Goal: Use online tool/utility

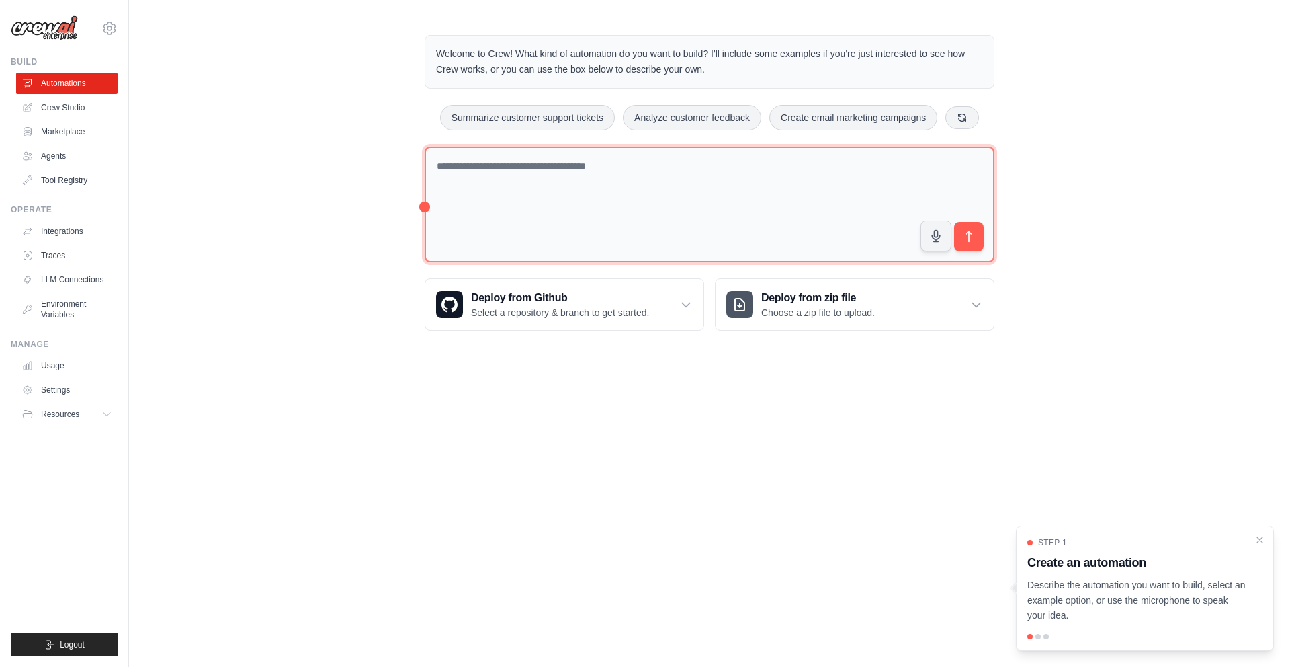
click at [695, 174] on textarea at bounding box center [710, 204] width 570 height 116
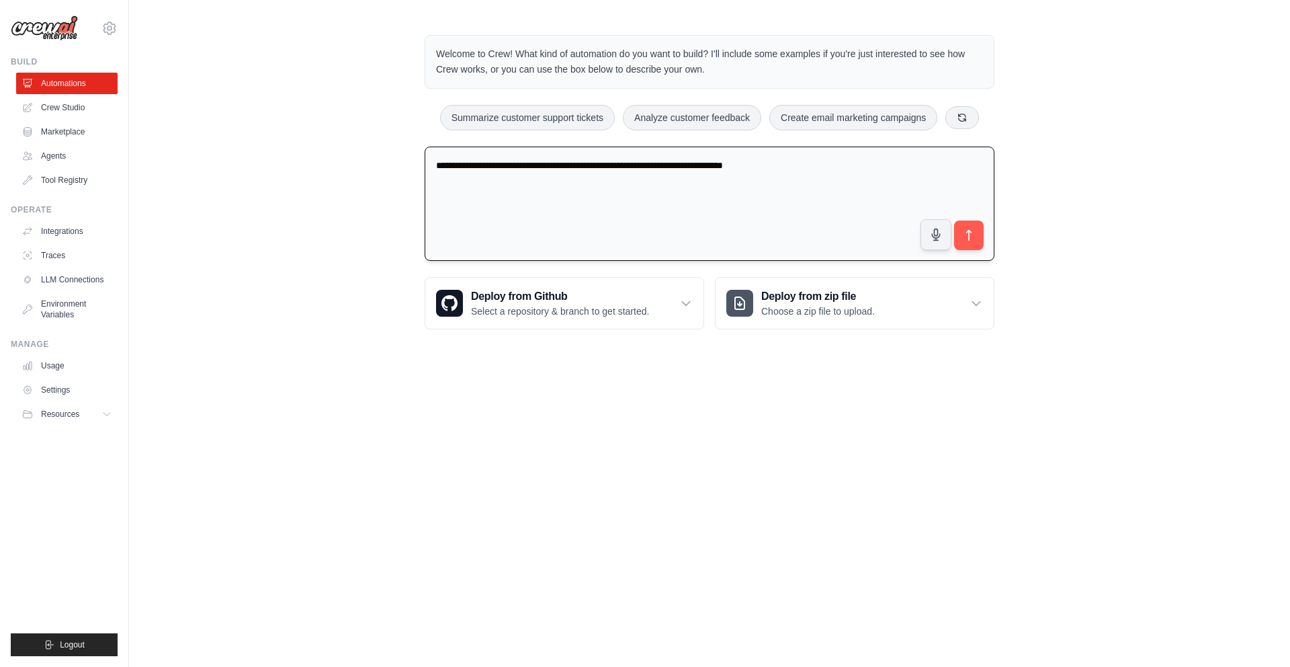
type textarea "**********"
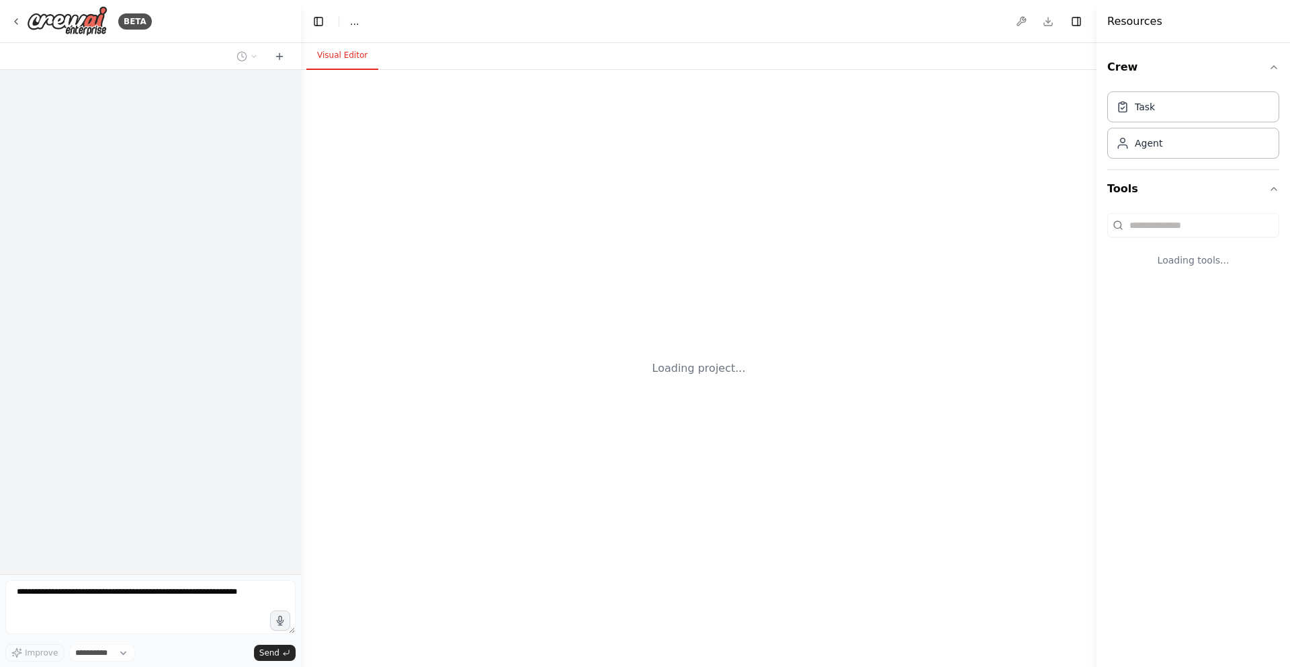
select select "****"
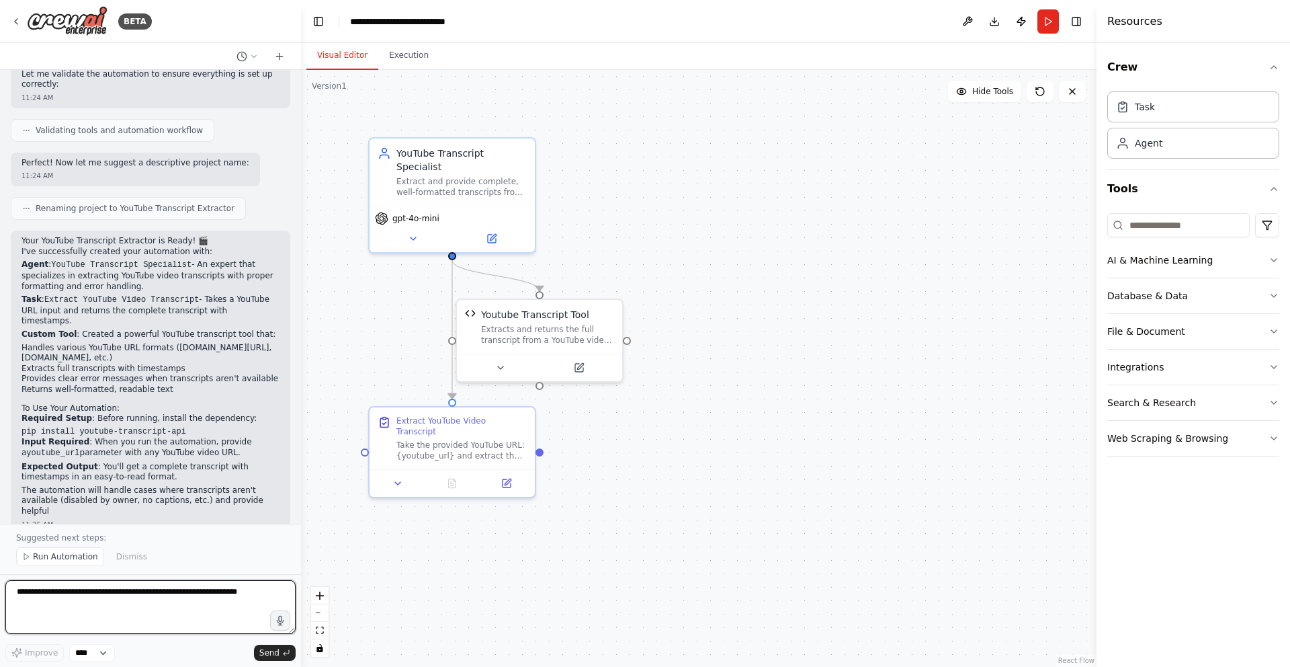
scroll to position [929, 0]
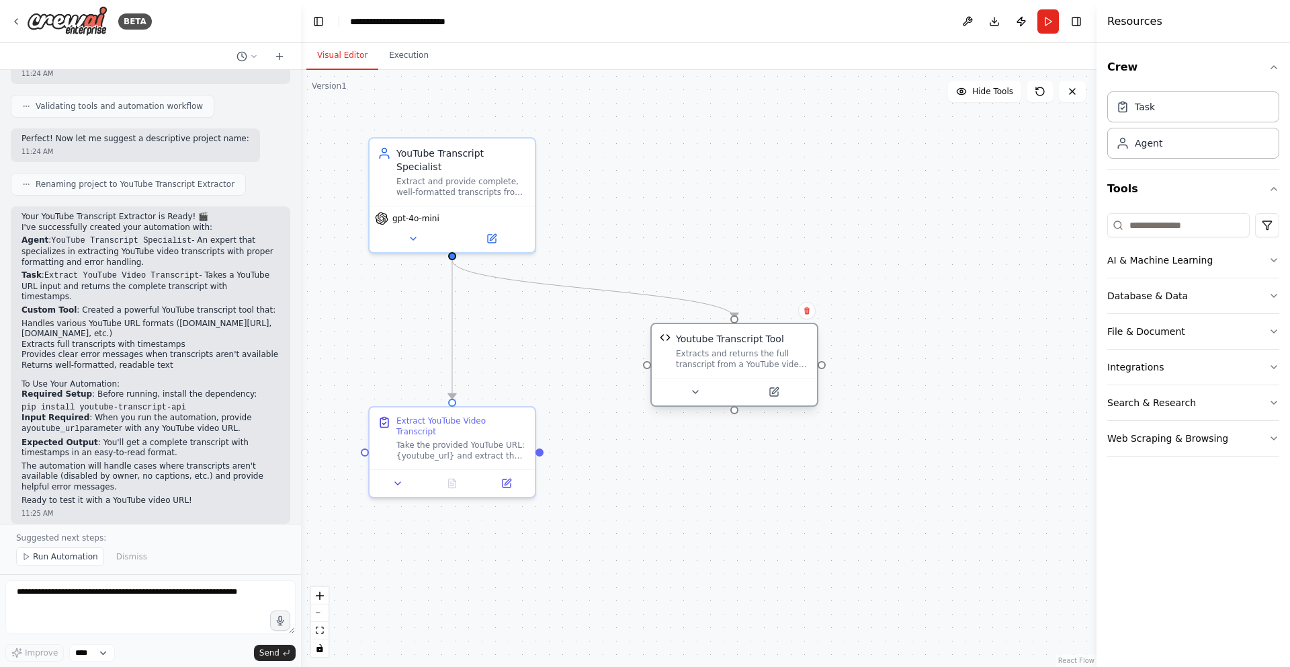
drag, startPoint x: 595, startPoint y: 316, endPoint x: 786, endPoint y: 346, distance: 193.9
click at [787, 346] on div "Youtube Transcript Tool Extracts and returns the full transcript from a YouTube…" at bounding box center [742, 351] width 133 height 38
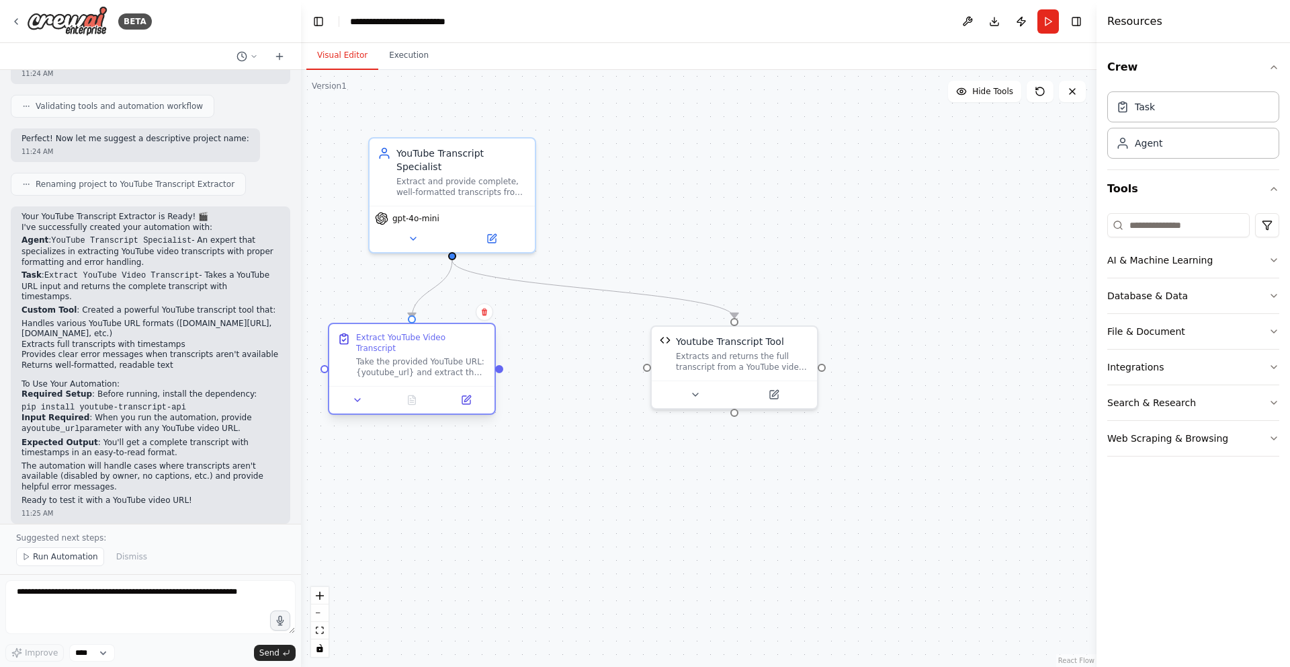
drag, startPoint x: 434, startPoint y: 454, endPoint x: 393, endPoint y: 377, distance: 87.5
click at [393, 377] on div "Extract YouTube Video Transcript Take the provided YouTube URL: {youtube_url} a…" at bounding box center [412, 369] width 168 height 92
click at [417, 235] on icon at bounding box center [414, 236] width 5 height 3
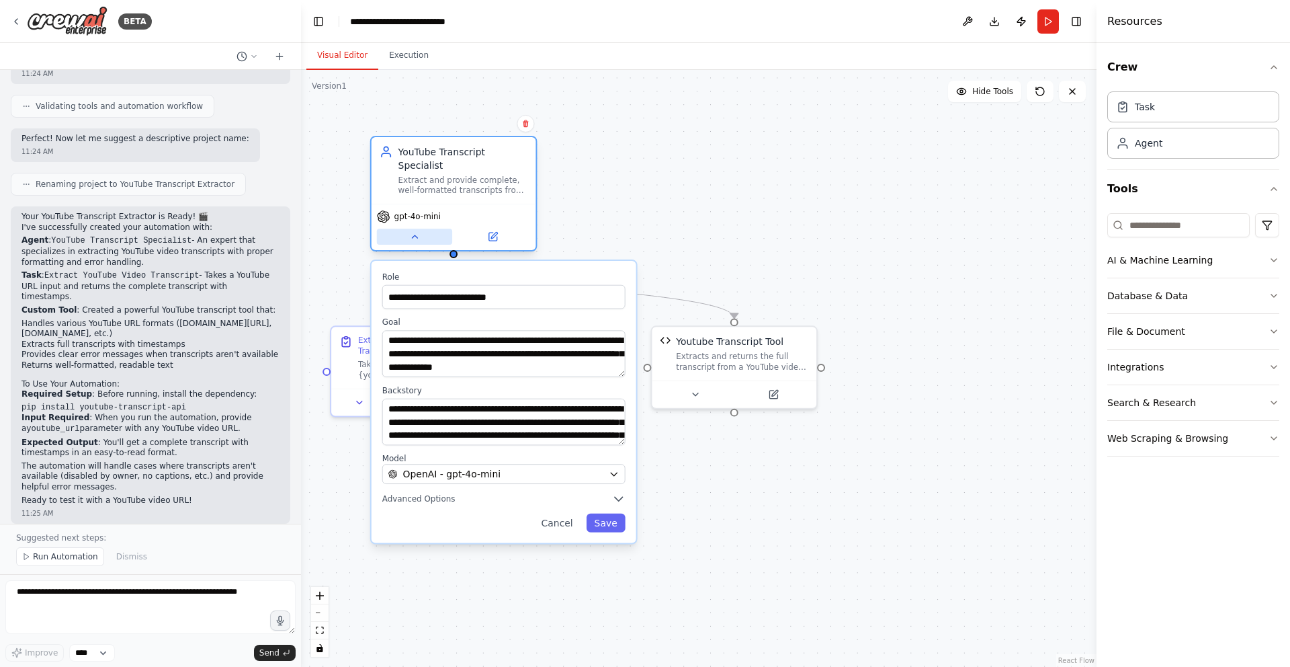
click at [417, 234] on icon at bounding box center [414, 236] width 11 height 11
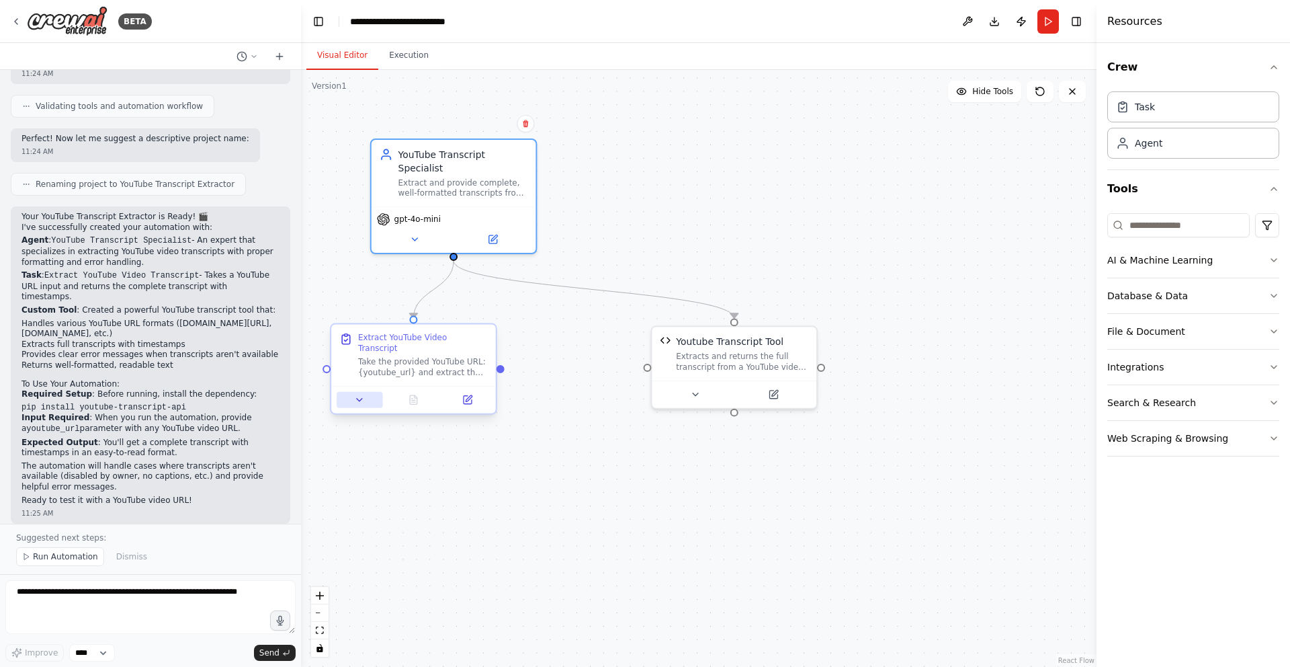
click at [361, 394] on icon at bounding box center [359, 399] width 11 height 11
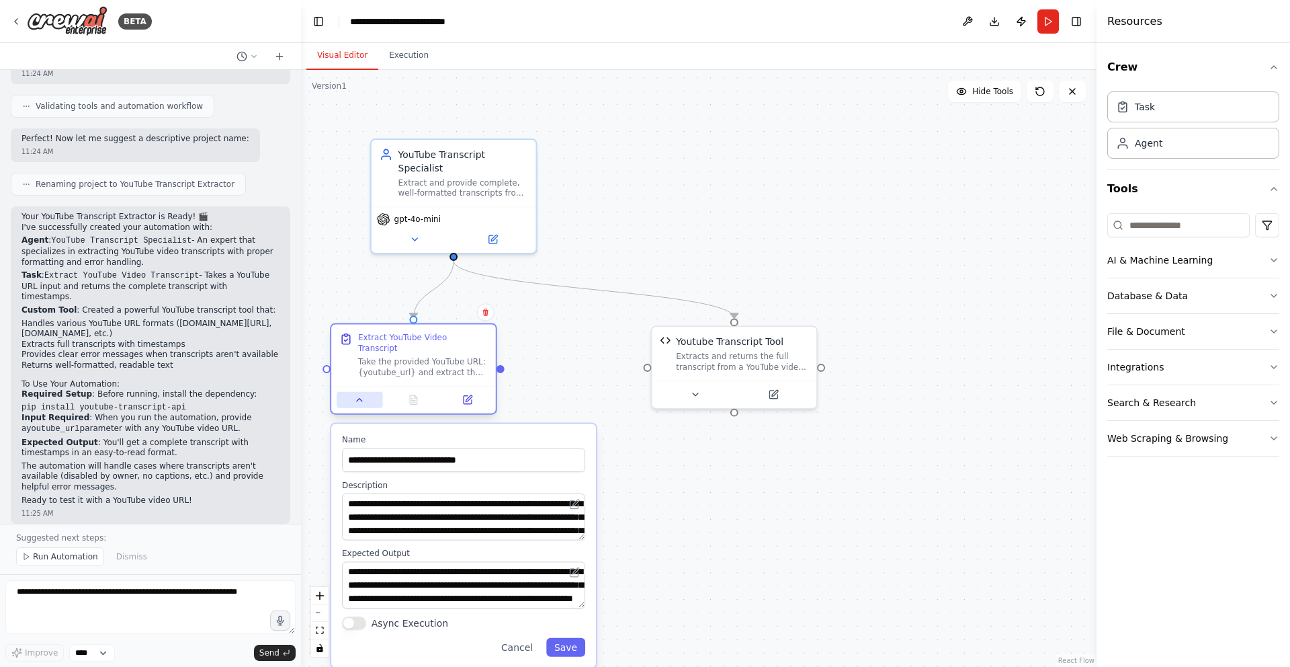
click at [361, 394] on icon at bounding box center [359, 399] width 11 height 11
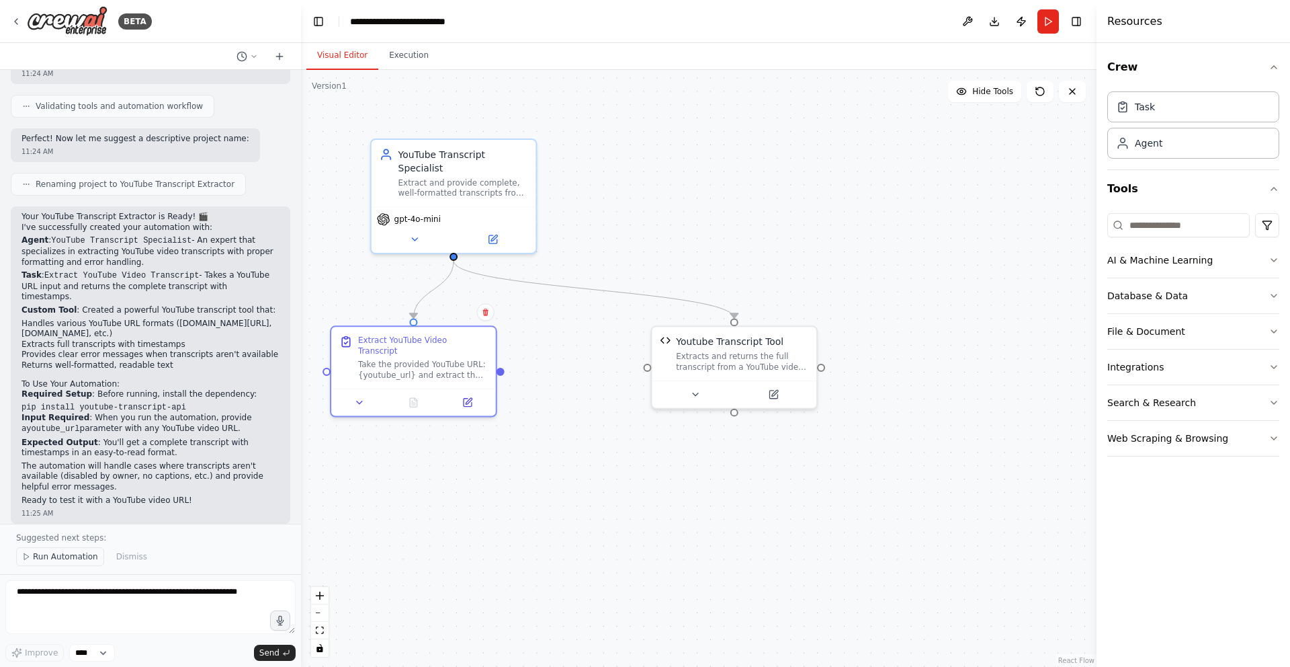
click at [60, 558] on span "Run Automation" at bounding box center [65, 556] width 65 height 11
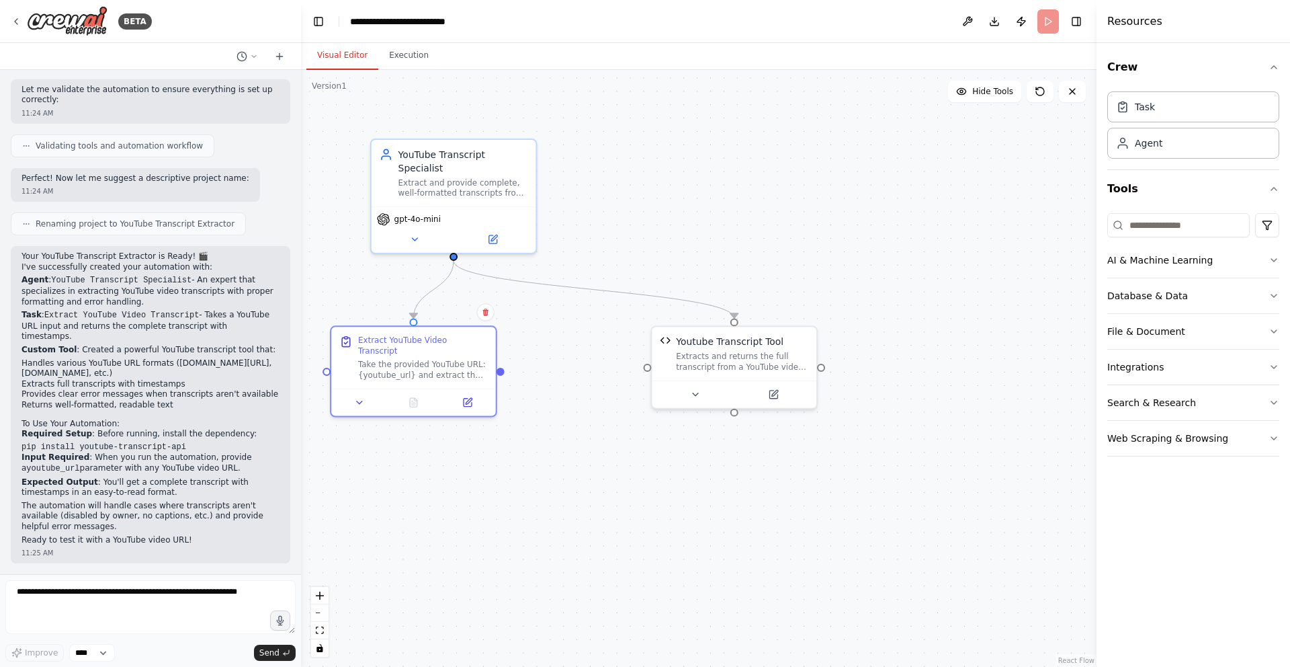
scroll to position [878, 0]
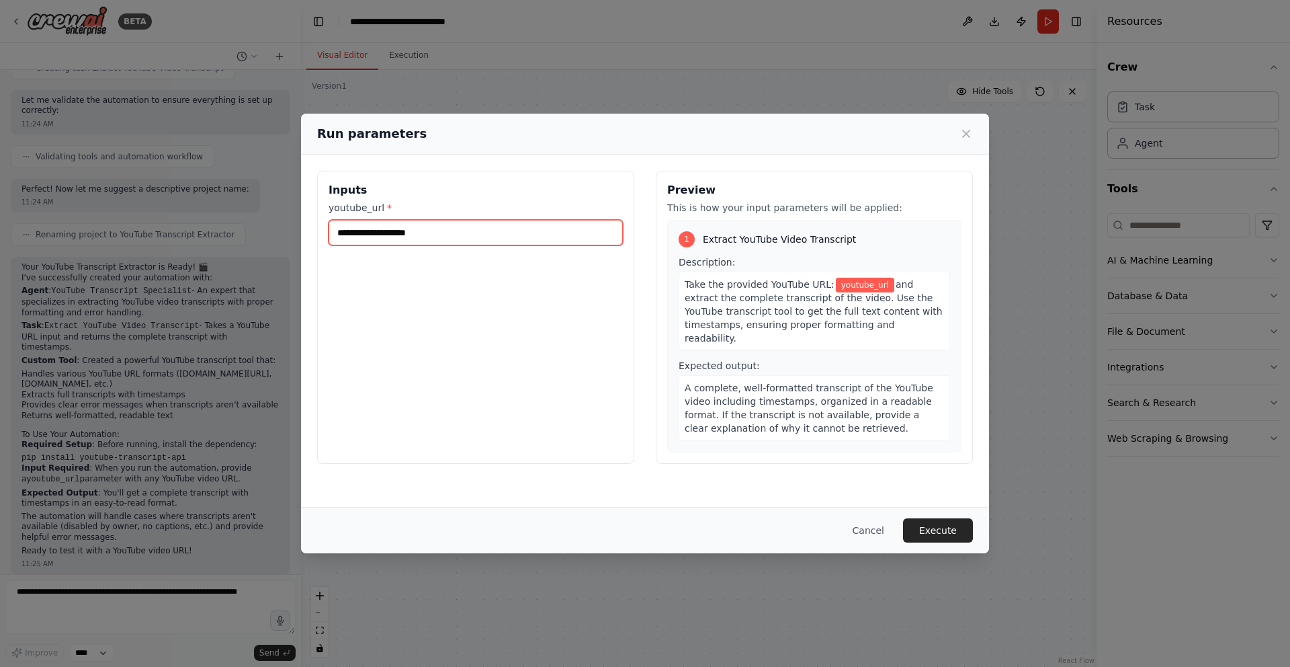
click at [434, 237] on input "youtube_url *" at bounding box center [476, 233] width 294 height 26
paste input "**********"
type input "**********"
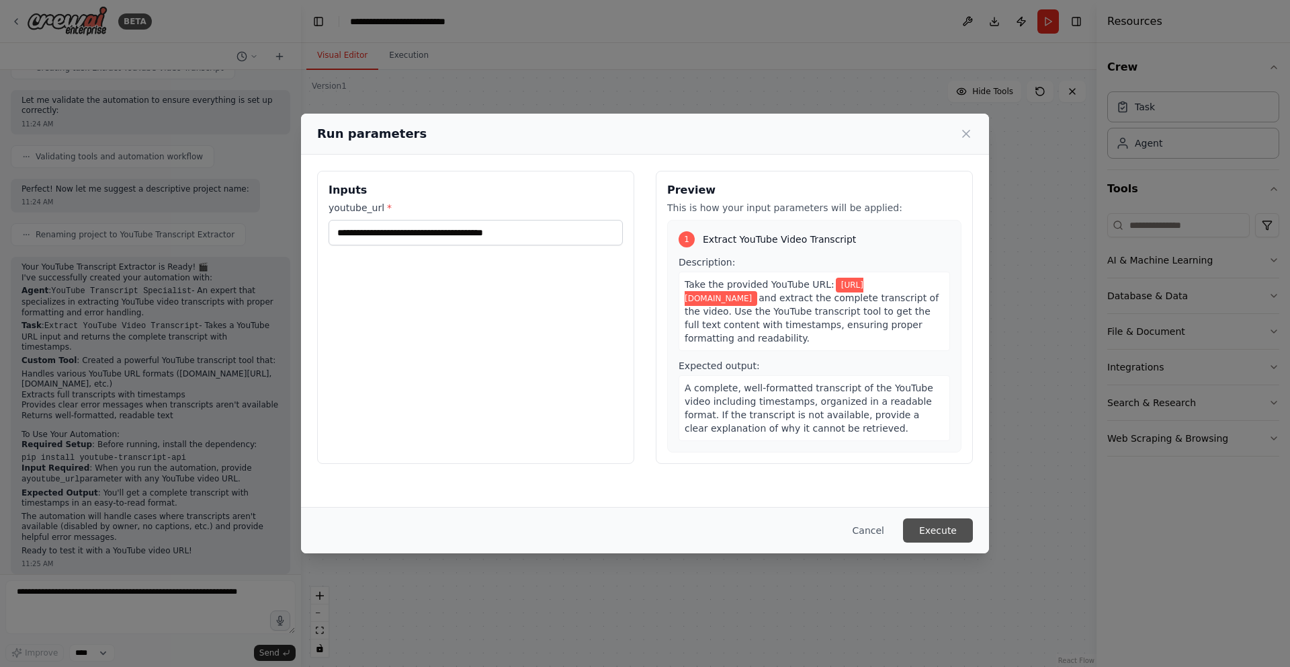
click at [949, 527] on button "Execute" at bounding box center [938, 530] width 70 height 24
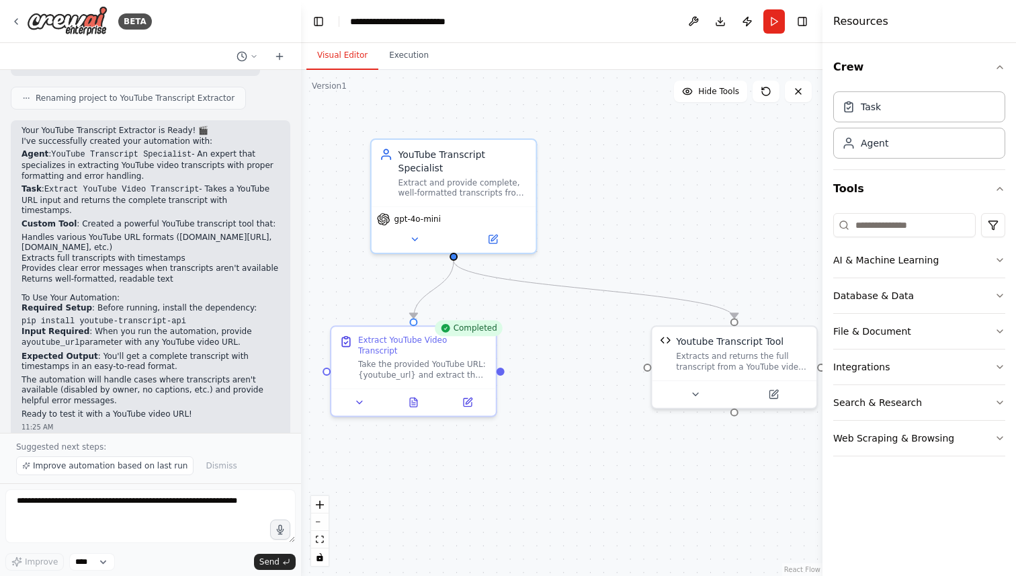
scroll to position [1018, 0]
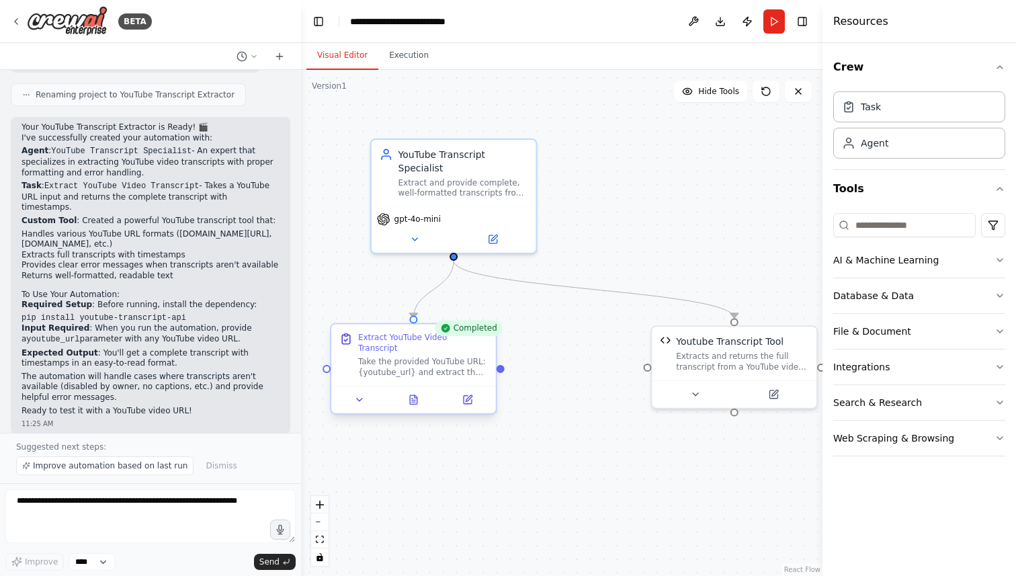
click at [455, 362] on div "Take the provided YouTube URL: {youtube_url} and extract the complete transcrip…" at bounding box center [423, 367] width 130 height 22
drag, startPoint x: 711, startPoint y: 357, endPoint x: 601, endPoint y: 357, distance: 110.2
click at [623, 357] on div "Extracts and returns the full transcript from a YouTube video URL. Supports var…" at bounding box center [689, 359] width 132 height 22
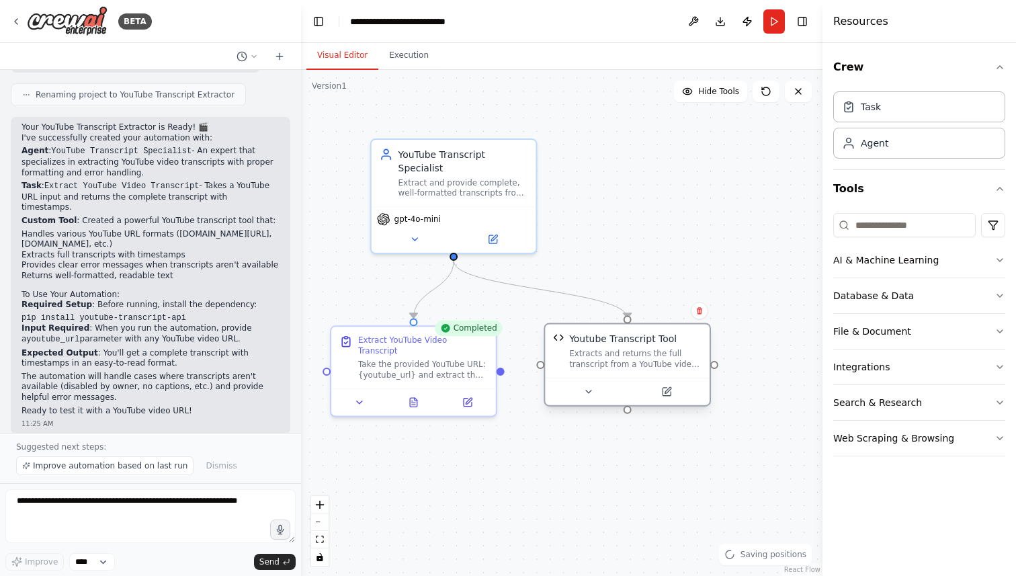
click at [601, 357] on div "Extracts and returns the full transcript from a YouTube video URL. Supports var…" at bounding box center [635, 359] width 132 height 22
click at [615, 357] on div "Extracts and returns the full transcript from a YouTube video URL. Supports var…" at bounding box center [635, 359] width 132 height 22
click at [456, 198] on div "YouTube Transcript Specialist Extract and provide complete, well-formatted tran…" at bounding box center [454, 170] width 165 height 67
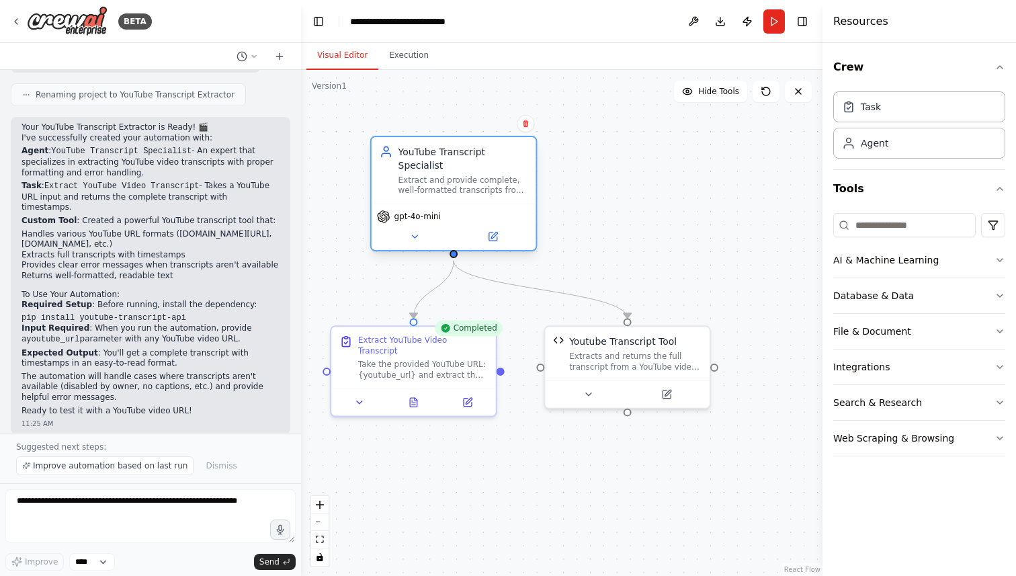
click at [456, 198] on div "YouTube Transcript Specialist Extract and provide complete, well-formatted tran…" at bounding box center [454, 170] width 165 height 67
click at [410, 239] on icon at bounding box center [414, 236] width 11 height 11
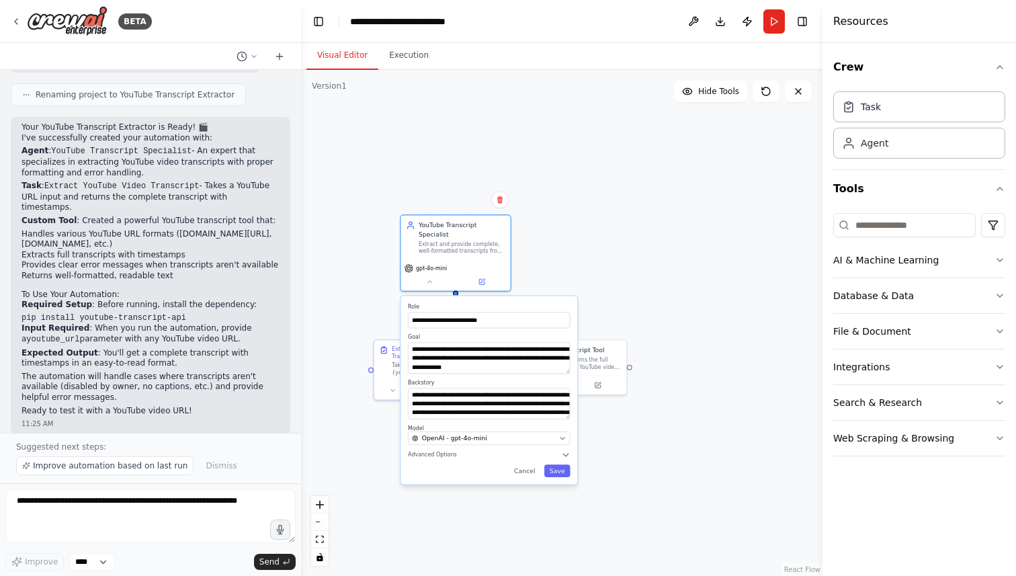
click at [636, 172] on div ".deletable-edge-delete-btn { width: 20px; height: 20px; border: 0px solid #ffff…" at bounding box center [561, 323] width 521 height 506
click at [391, 64] on button "Execution" at bounding box center [408, 56] width 61 height 28
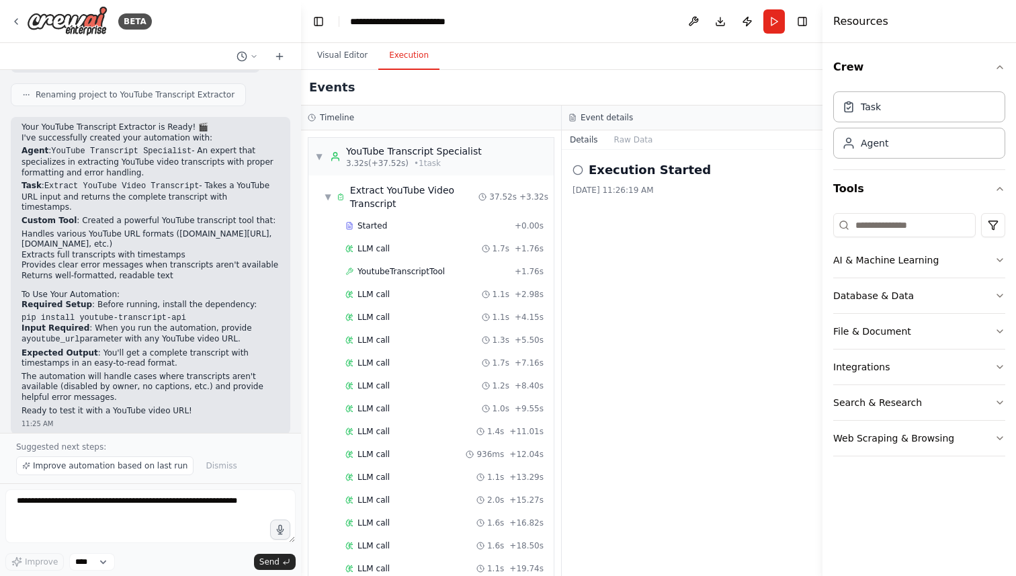
click at [401, 58] on button "Execution" at bounding box center [408, 56] width 61 height 28
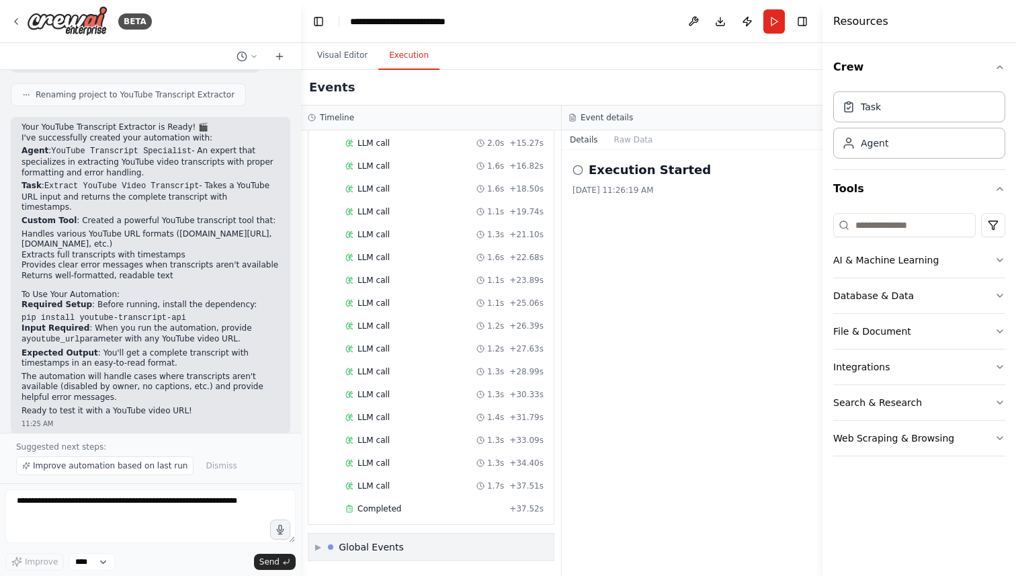
click at [374, 542] on div "Global Events" at bounding box center [371, 546] width 65 height 13
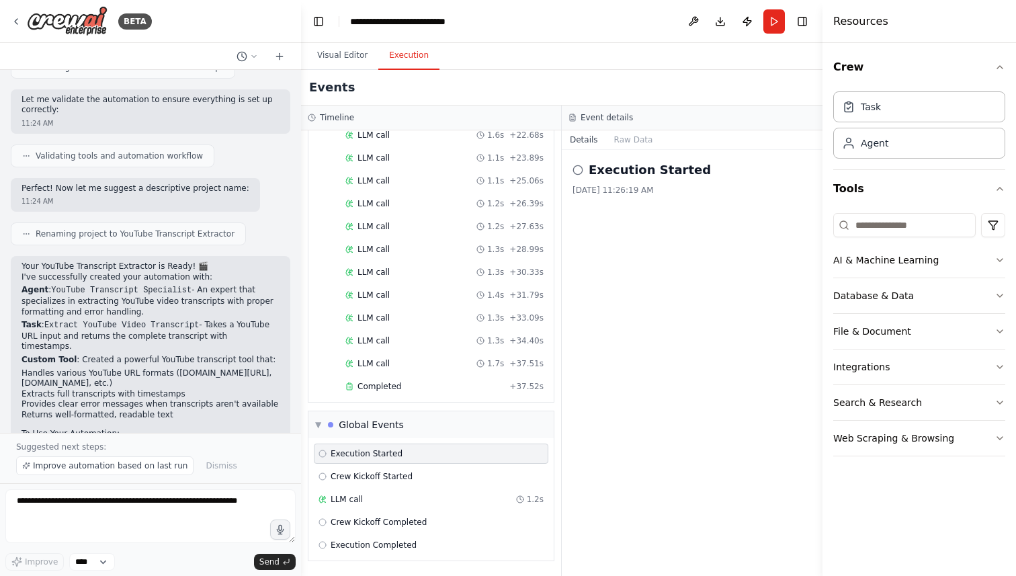
scroll to position [1018, 0]
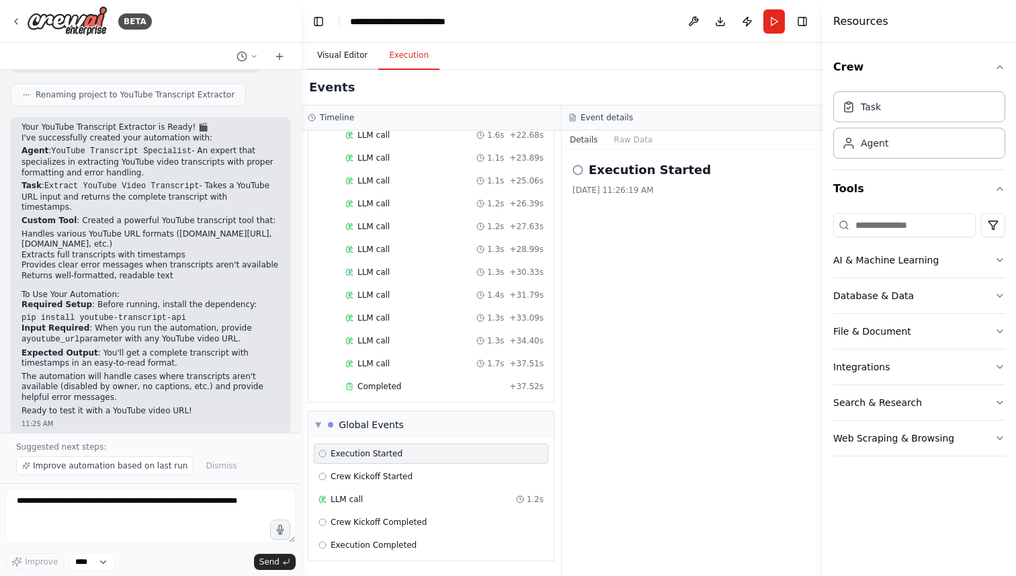
click at [341, 45] on button "Visual Editor" at bounding box center [342, 56] width 72 height 28
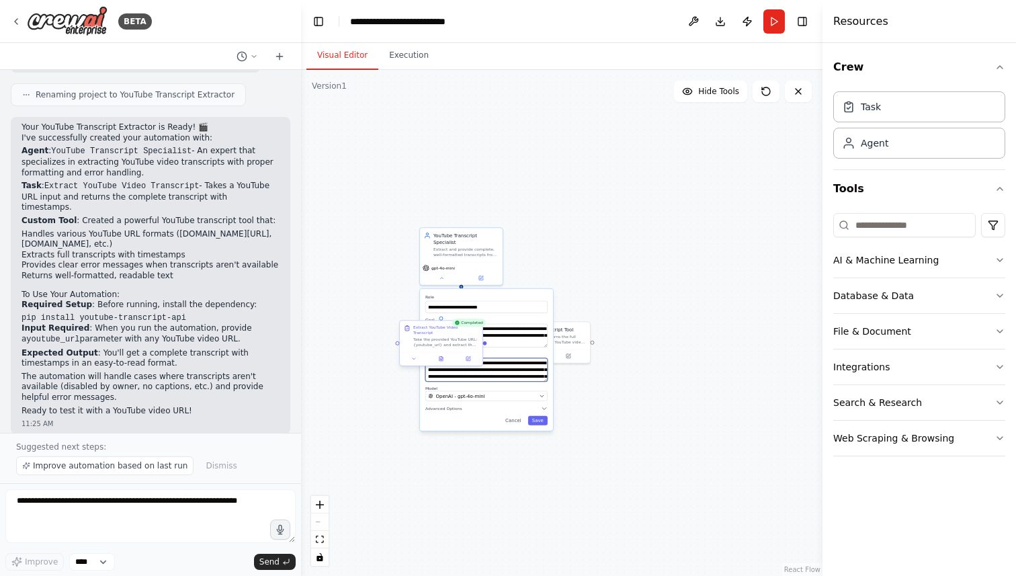
drag, startPoint x: 452, startPoint y: 367, endPoint x: 461, endPoint y: 337, distance: 31.0
click at [461, 337] on div "**********" at bounding box center [516, 320] width 261 height 253
drag, startPoint x: 461, startPoint y: 337, endPoint x: 371, endPoint y: 341, distance: 90.1
click at [371, 343] on div "Take the provided YouTube URL: {youtube_url} and extract the complete transcrip…" at bounding box center [358, 348] width 65 height 11
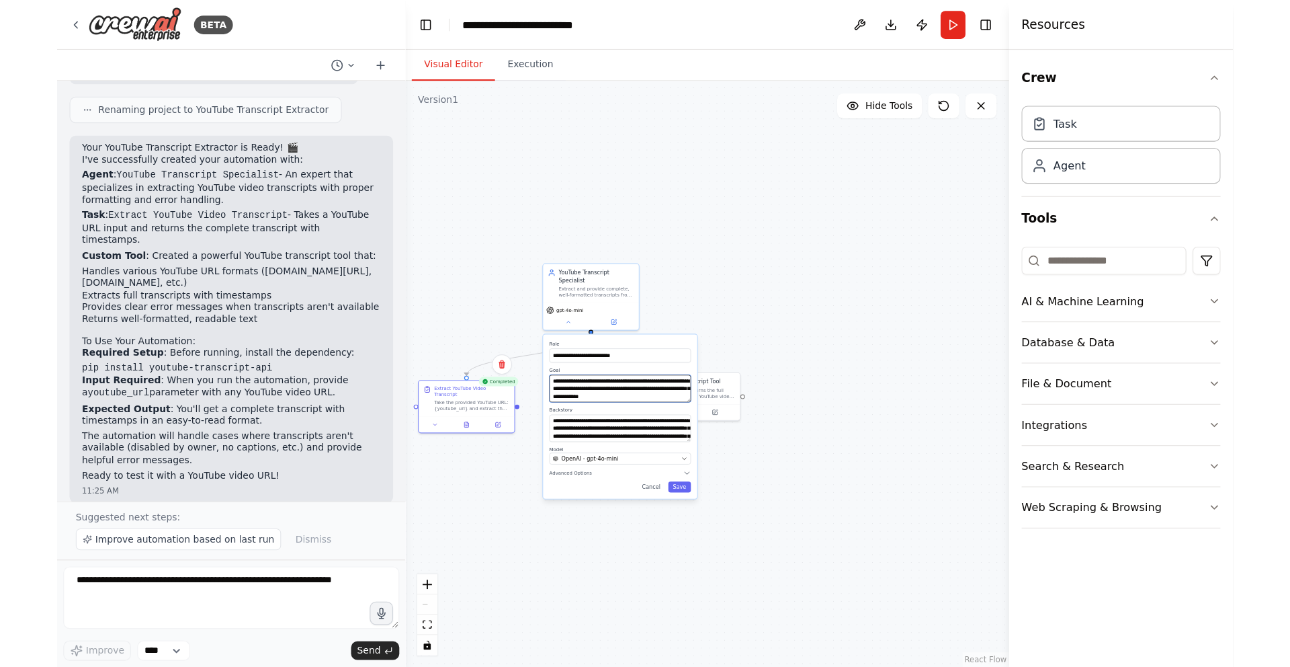
scroll to position [13, 0]
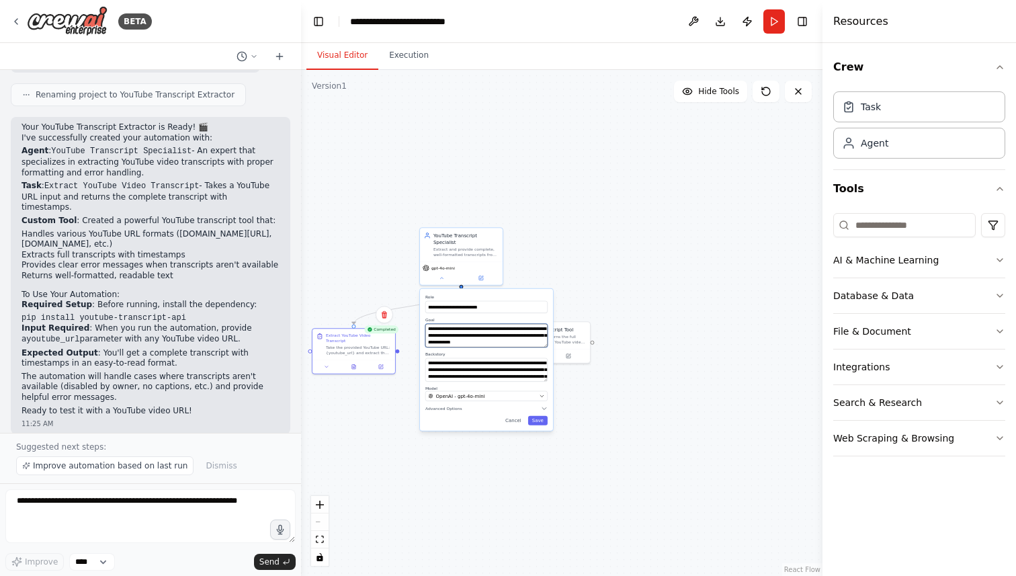
drag, startPoint x: 438, startPoint y: 331, endPoint x: 495, endPoint y: 363, distance: 65.3
click at [495, 363] on div "**********" at bounding box center [486, 360] width 133 height 142
click at [435, 273] on button at bounding box center [442, 277] width 38 height 8
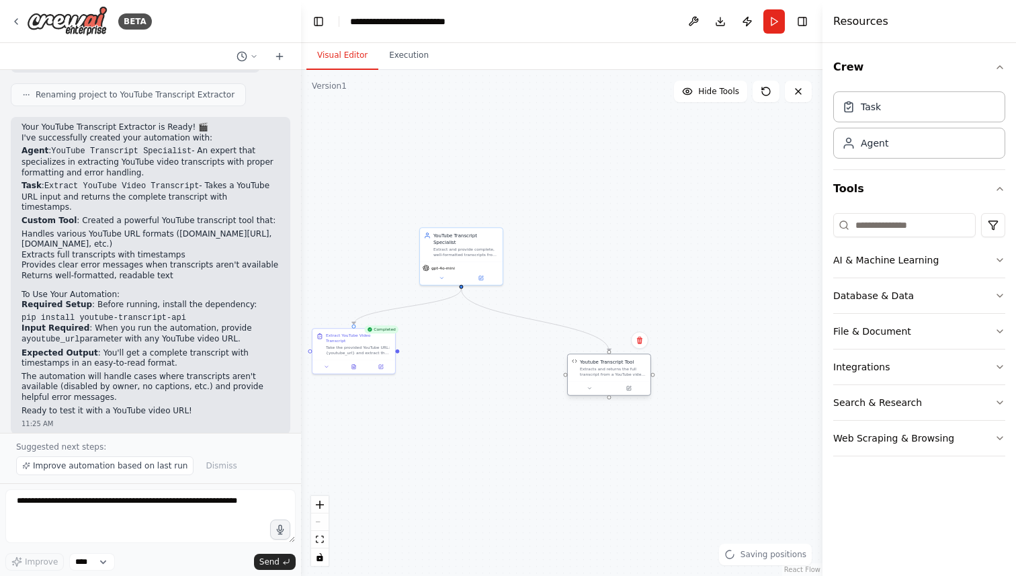
drag, startPoint x: 546, startPoint y: 331, endPoint x: 607, endPoint y: 360, distance: 67.6
click at [607, 360] on div "Youtube Transcript Tool Extracts and returns the full transcript from a YouTube…" at bounding box center [613, 367] width 67 height 19
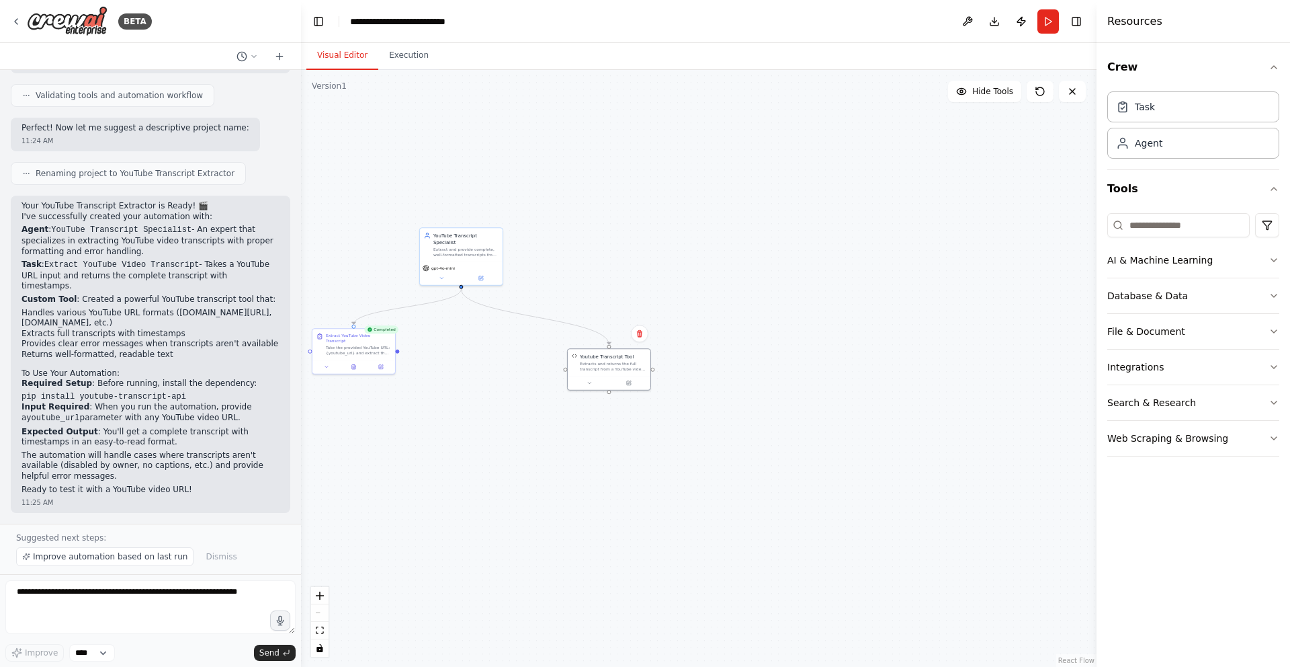
scroll to position [443, 0]
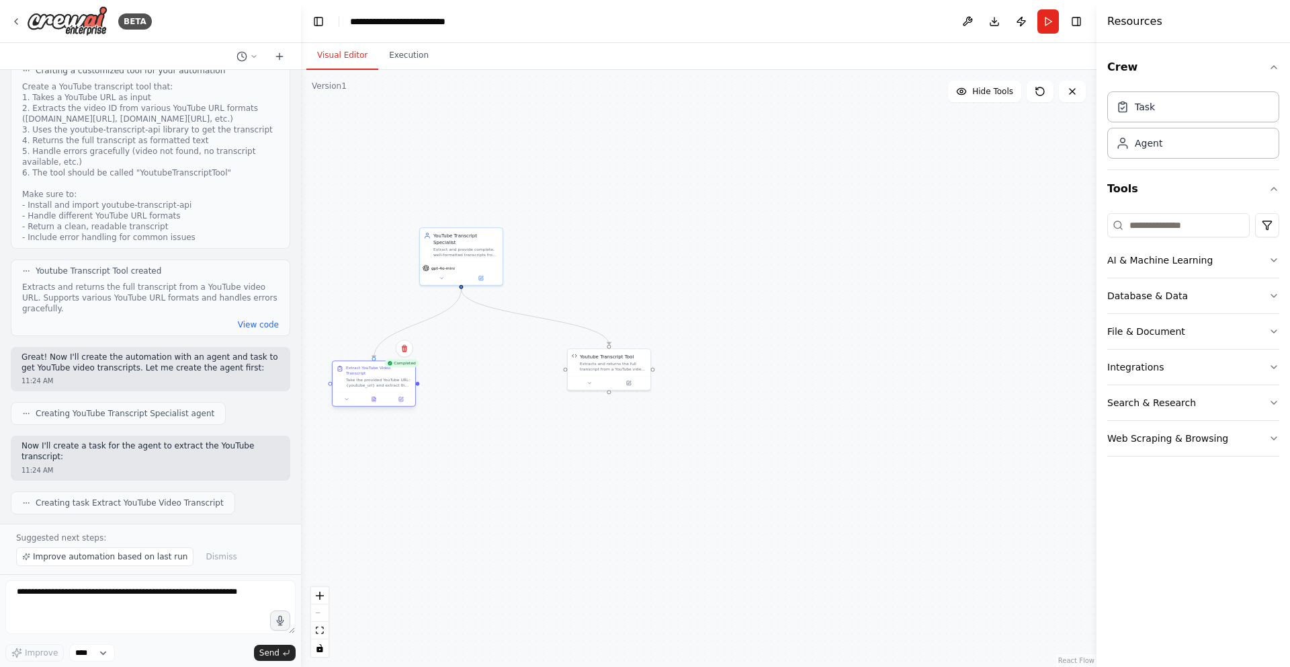
drag, startPoint x: 376, startPoint y: 348, endPoint x: 406, endPoint y: 378, distance: 42.3
click at [396, 381] on div "Take the provided YouTube URL: {youtube_url} and extract the complete transcrip…" at bounding box center [378, 382] width 65 height 11
drag, startPoint x: 471, startPoint y: 257, endPoint x: 542, endPoint y: 203, distance: 89.6
click at [542, 203] on div "YouTube Transcript Specialist Extract and provide complete, well-formatted tran…" at bounding box center [535, 190] width 83 height 34
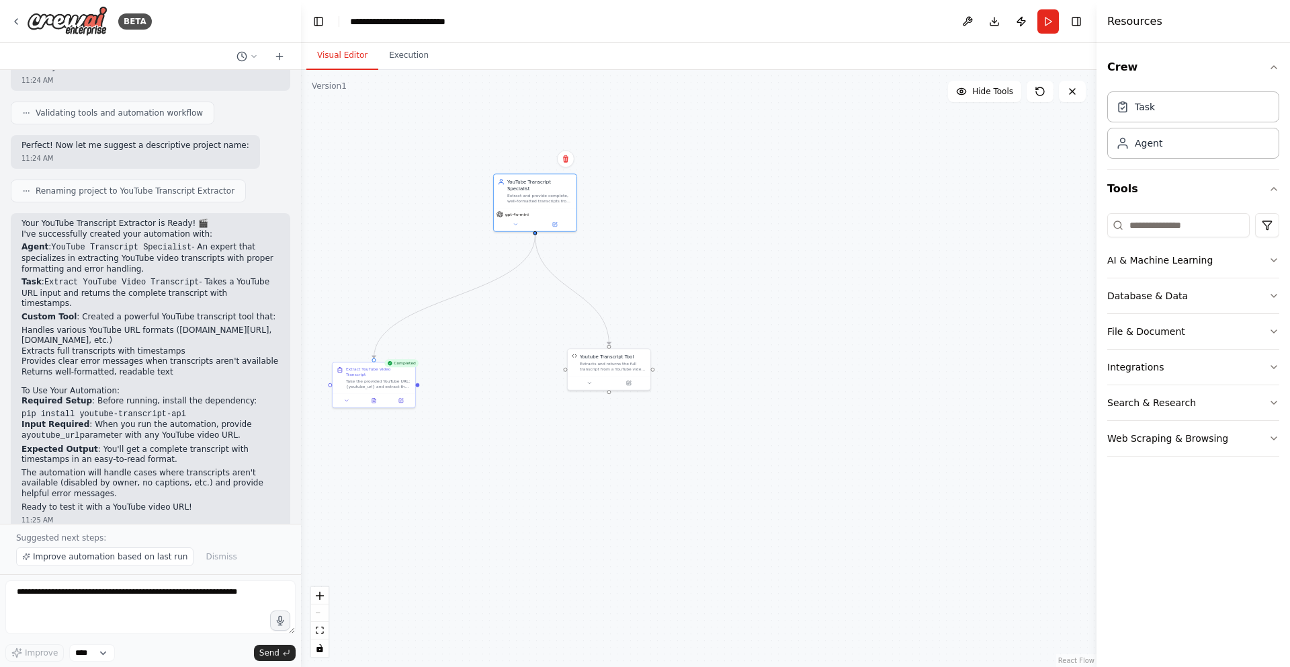
scroll to position [916, 0]
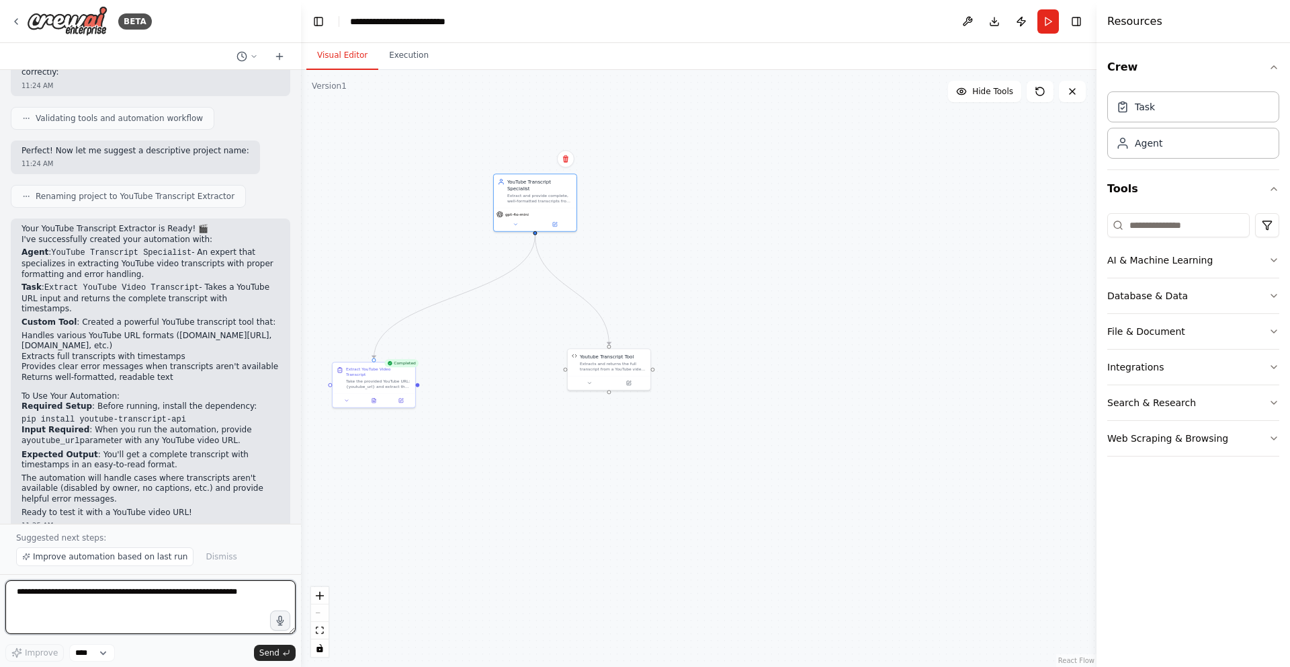
click at [129, 605] on textarea at bounding box center [150, 607] width 290 height 54
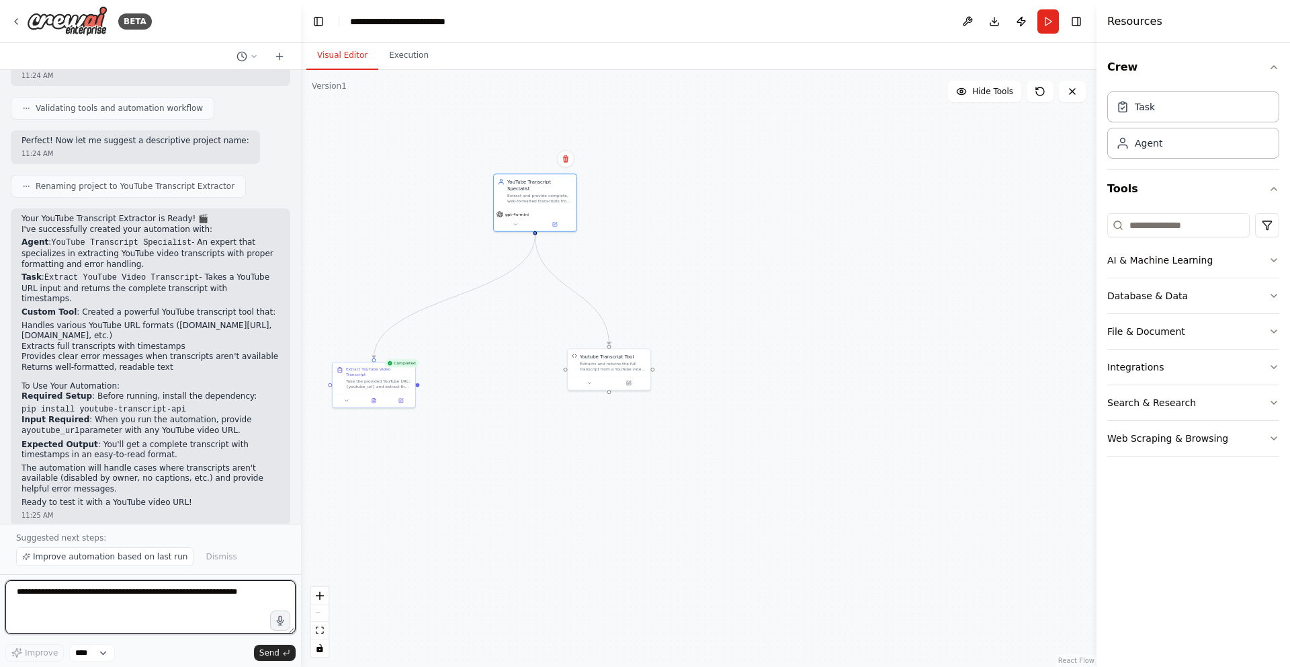
scroll to position [929, 0]
drag, startPoint x: 601, startPoint y: 369, endPoint x: 662, endPoint y: 384, distance: 63.7
click at [662, 384] on div "Youtube Transcript Tool Extracts and returns the full transcript from a YouTube…" at bounding box center [669, 374] width 83 height 27
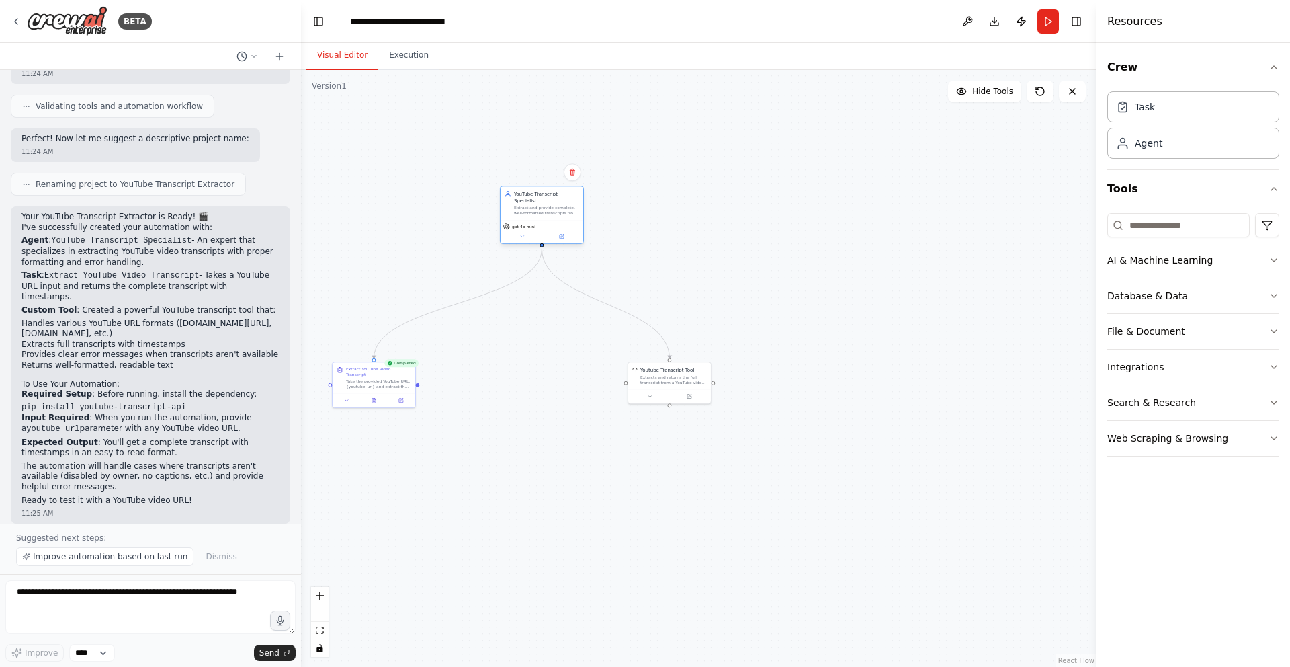
drag, startPoint x: 529, startPoint y: 196, endPoint x: 533, endPoint y: 206, distance: 10.9
click at [533, 206] on div "Extract and provide complete, well-formatted transcripts from YouTube videos gi…" at bounding box center [546, 210] width 65 height 11
click at [109, 599] on textarea at bounding box center [150, 607] width 290 height 54
click at [110, 598] on textarea at bounding box center [150, 607] width 290 height 54
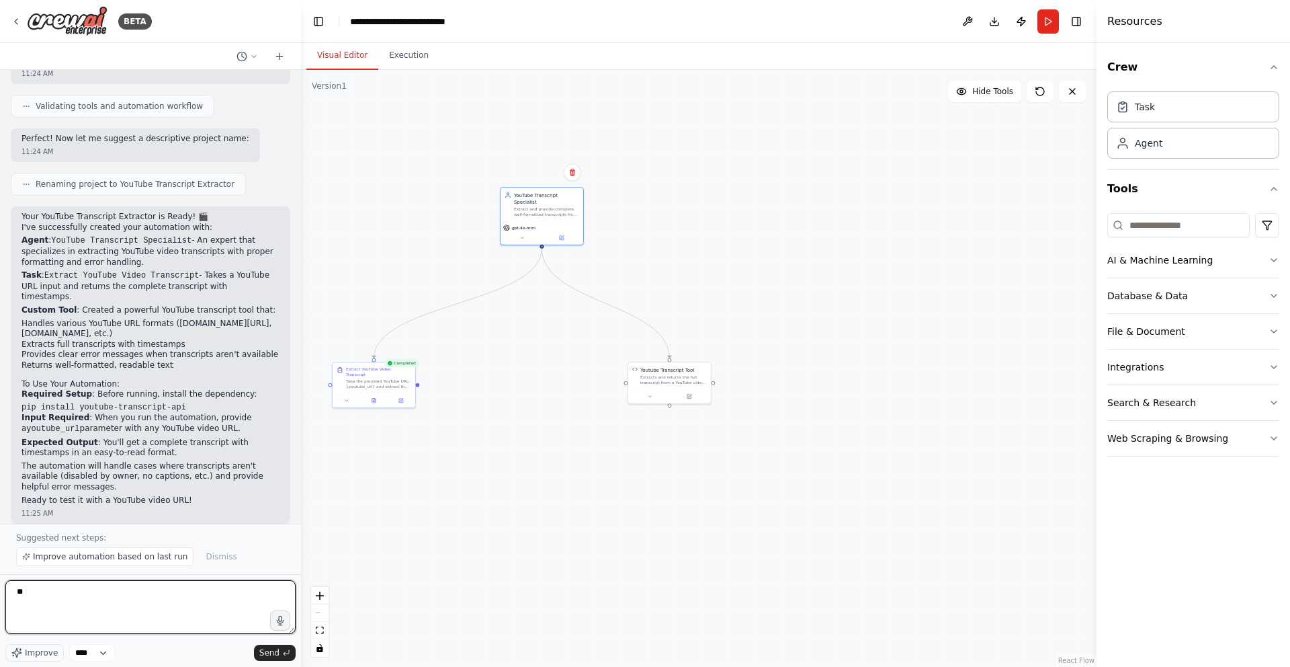
type textarea "*"
type textarea "**********"
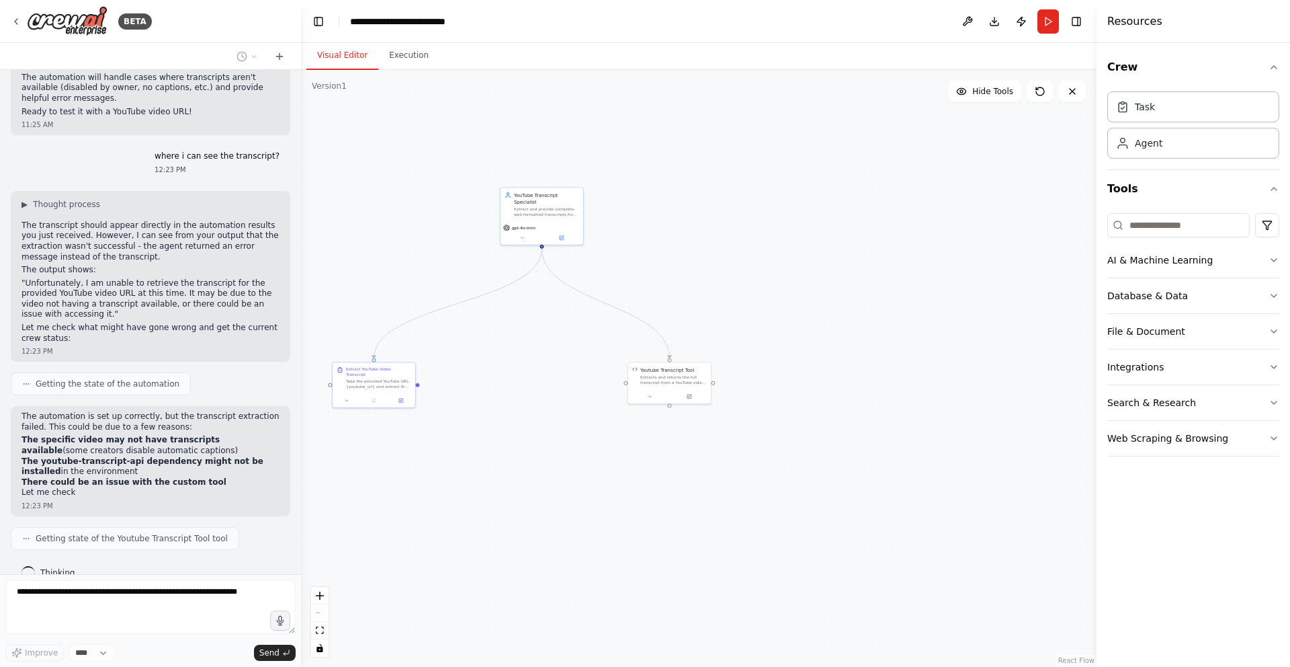
scroll to position [1327, 0]
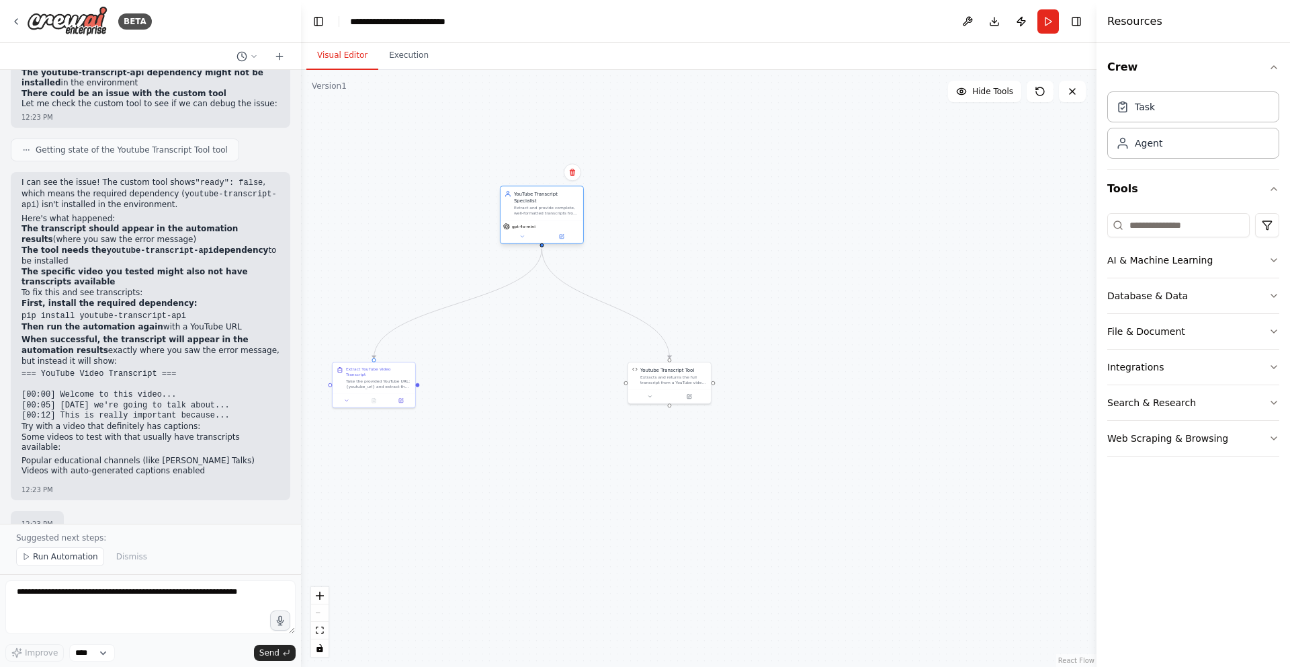
click at [542, 210] on div "Extract and provide complete, well-formatted transcripts from YouTube videos gi…" at bounding box center [546, 210] width 65 height 11
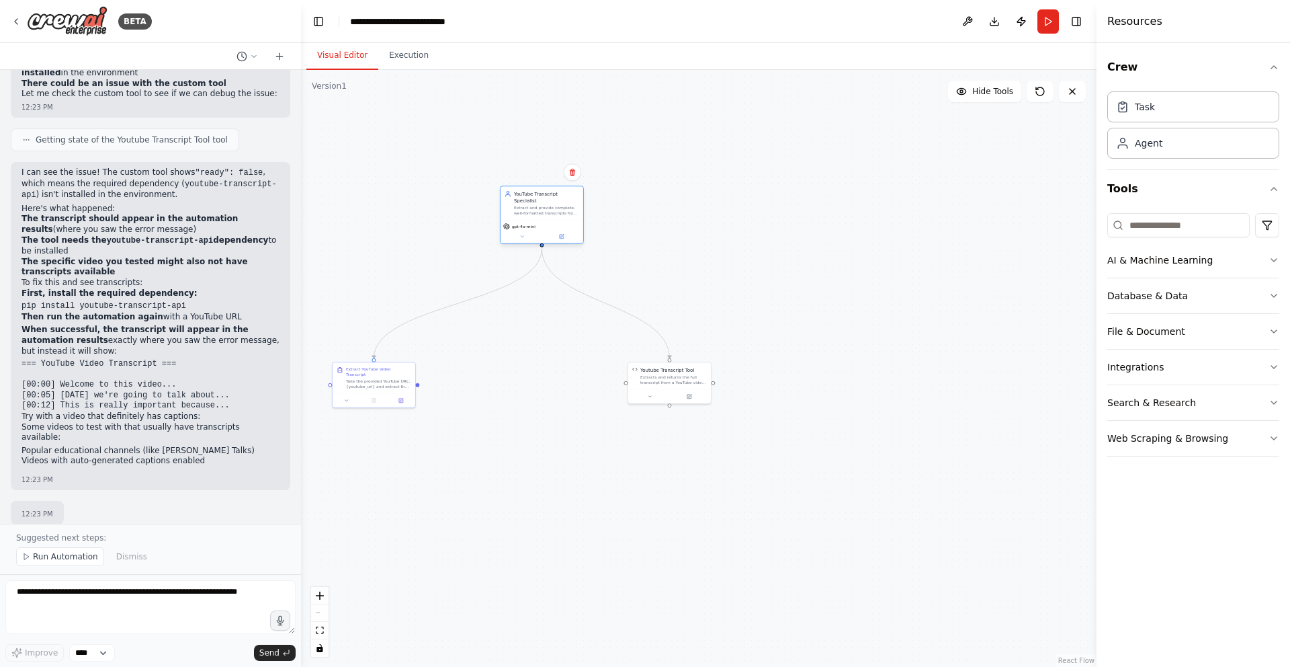
click at [542, 210] on div "Extract and provide complete, well-formatted transcripts from YouTube videos gi…" at bounding box center [546, 210] width 65 height 11
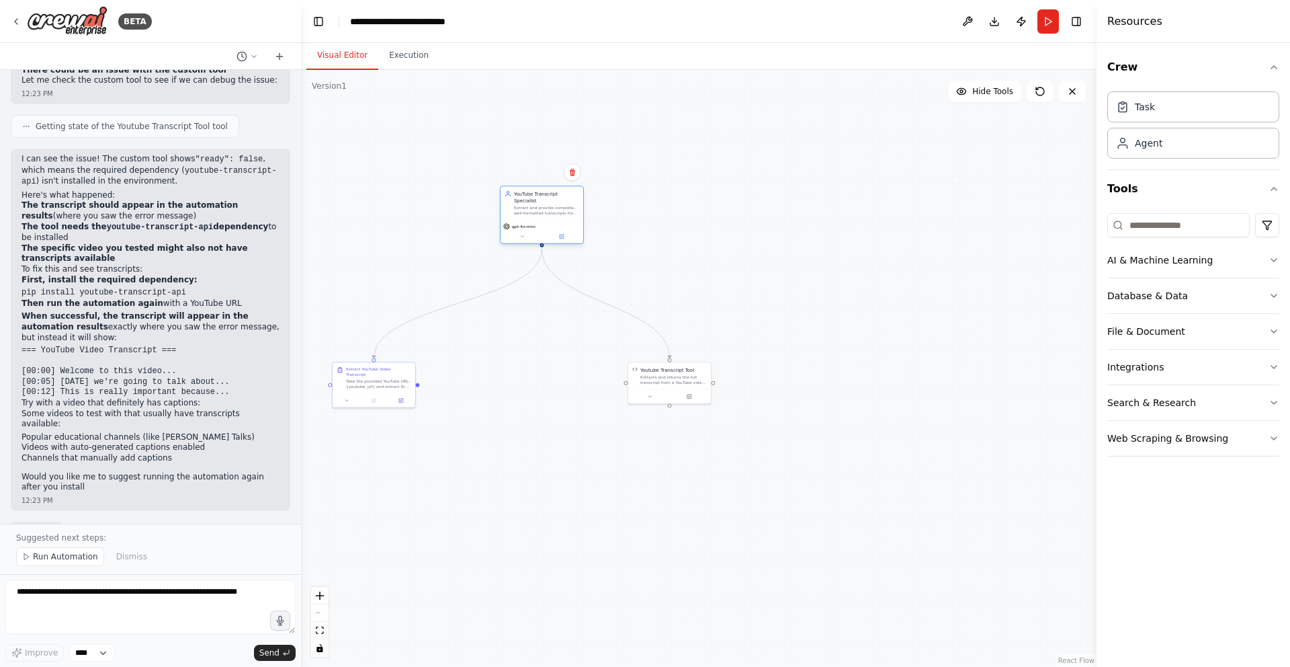
scroll to position [1740, 0]
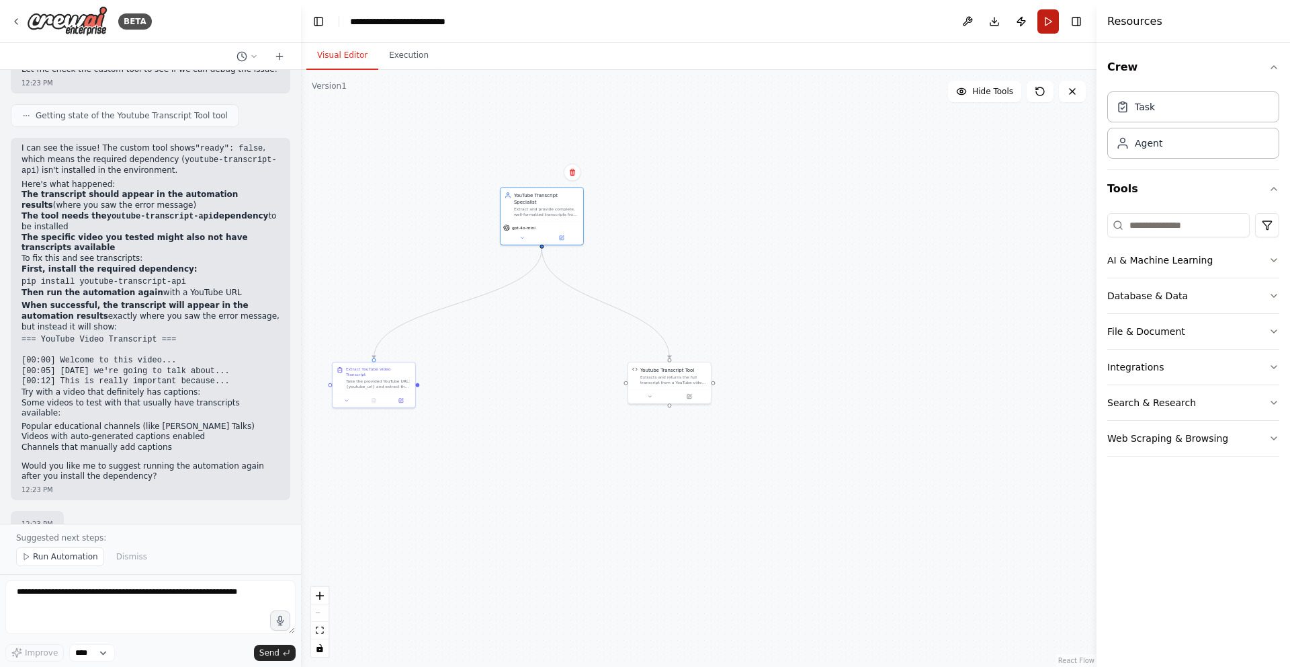
click at [1052, 27] on button "Run" at bounding box center [1048, 21] width 22 height 24
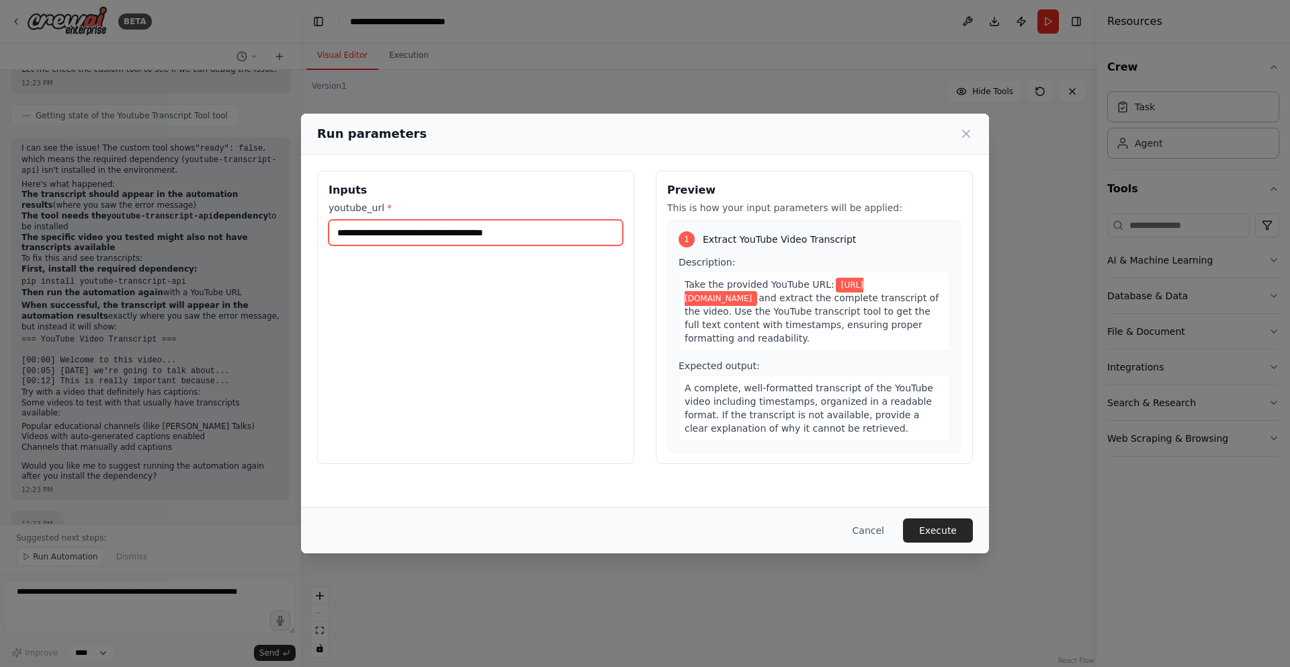
click at [433, 228] on input "**********" at bounding box center [476, 233] width 294 height 26
paste input "text"
type input "**********"
click at [931, 530] on button "Execute" at bounding box center [938, 530] width 70 height 24
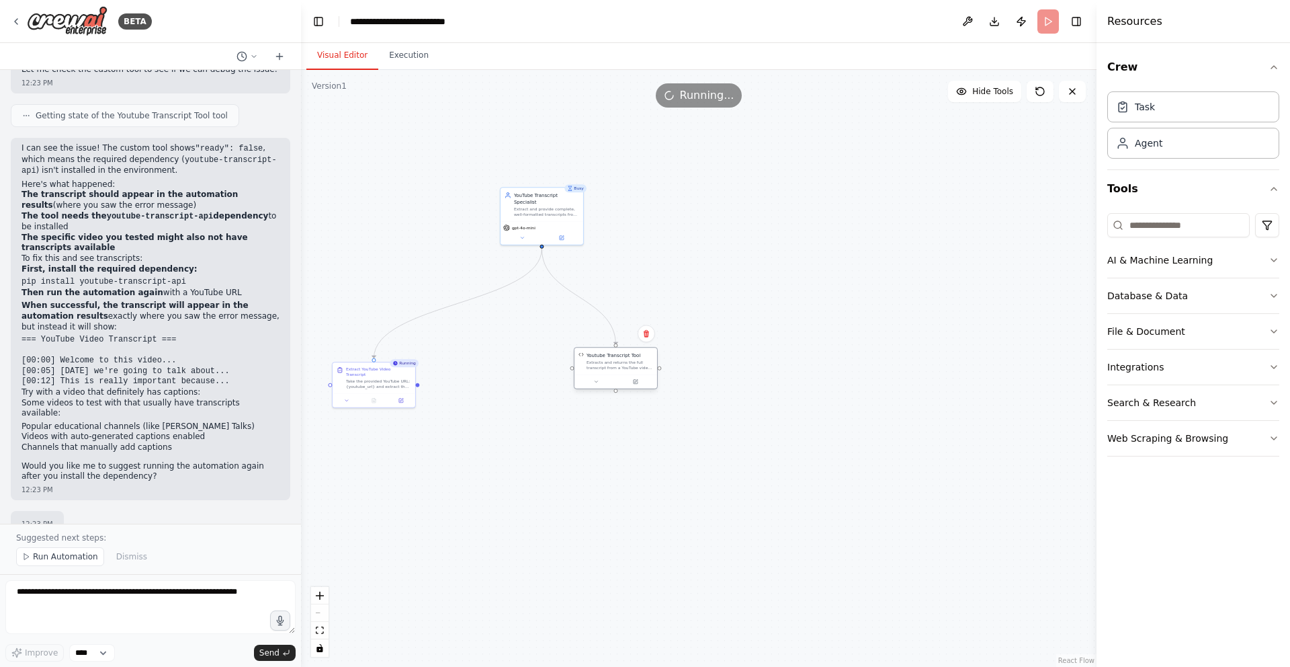
drag, startPoint x: 677, startPoint y: 374, endPoint x: 619, endPoint y: 363, distance: 58.1
click at [619, 363] on div "Extracts and returns the full transcript from a YouTube video URL. Supports var…" at bounding box center [620, 364] width 67 height 11
drag, startPoint x: 619, startPoint y: 363, endPoint x: 572, endPoint y: 376, distance: 49.4
click at [572, 376] on div "Extracts and returns the full transcript from a YouTube video URL. Supports var…" at bounding box center [573, 378] width 67 height 11
drag, startPoint x: 569, startPoint y: 371, endPoint x: 517, endPoint y: 361, distance: 53.2
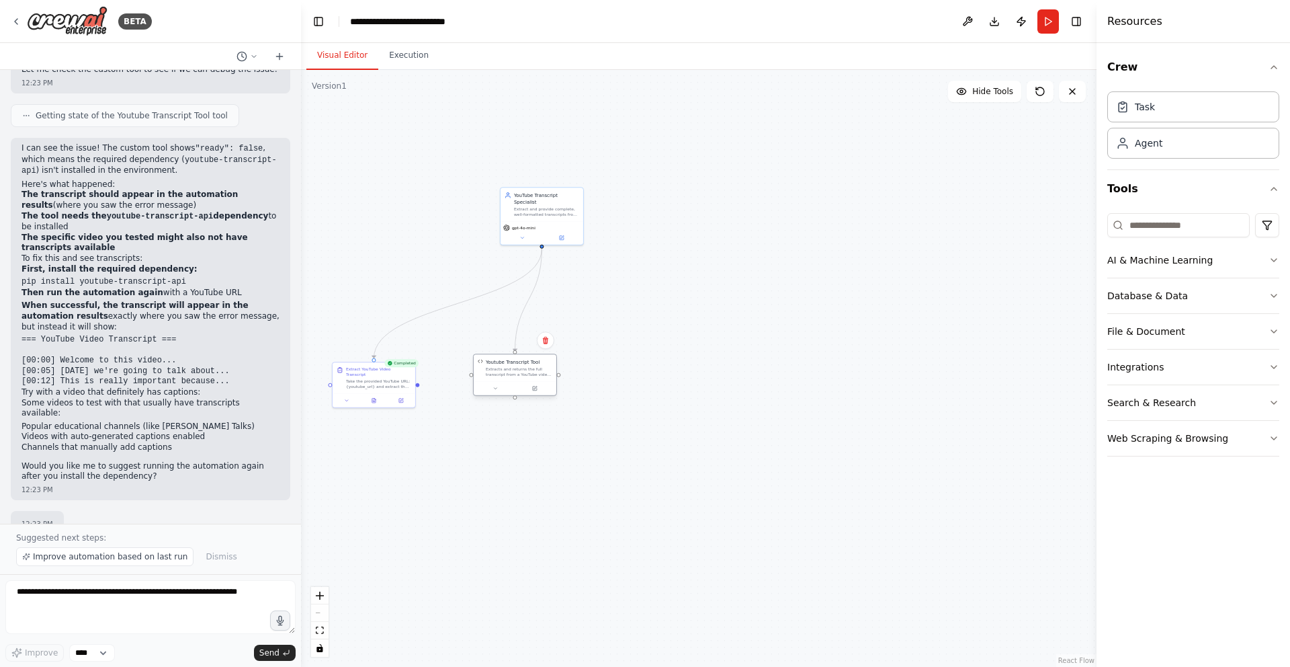
click at [517, 361] on div "Youtube Transcript Tool" at bounding box center [513, 361] width 54 height 7
click at [386, 380] on div "Take the provided YouTube URL: {youtube_url} and extract the complete transcrip…" at bounding box center [378, 382] width 65 height 11
click at [396, 371] on div "Extract YouTube Video Transcript Take the provided YouTube URL: {youtube_url} a…" at bounding box center [378, 376] width 65 height 23
click at [400, 365] on div "Completed" at bounding box center [401, 363] width 34 height 8
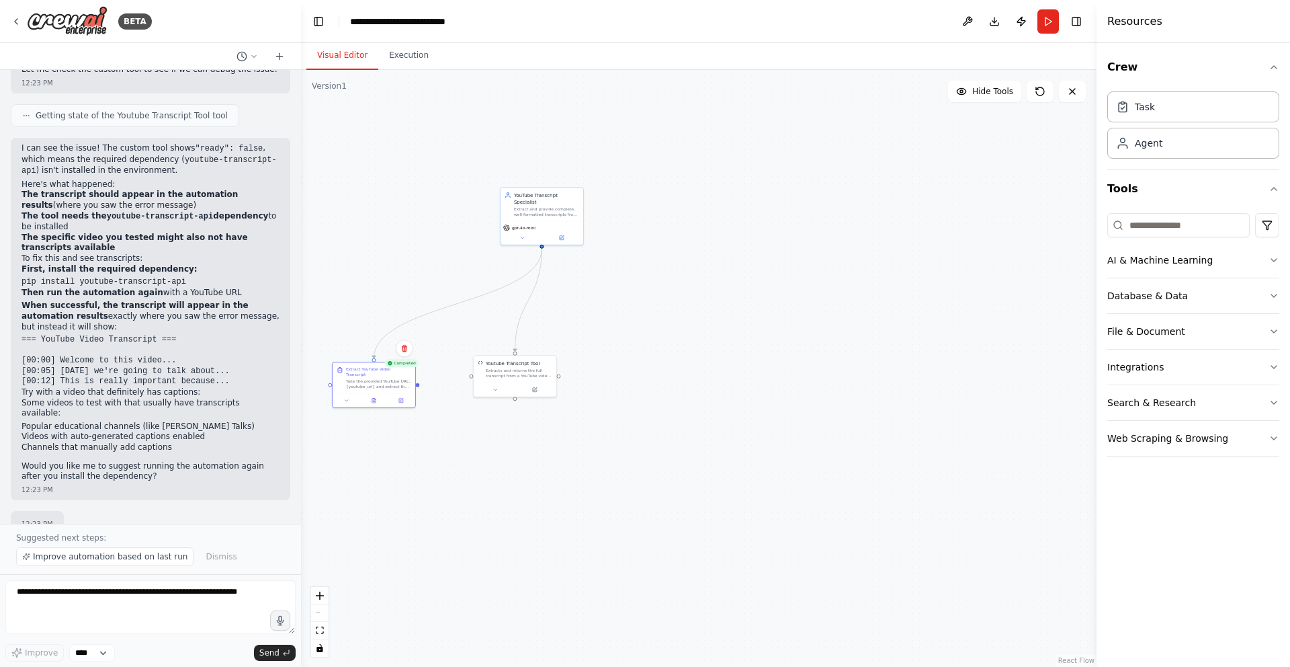
click at [400, 365] on div "Completed" at bounding box center [401, 363] width 34 height 8
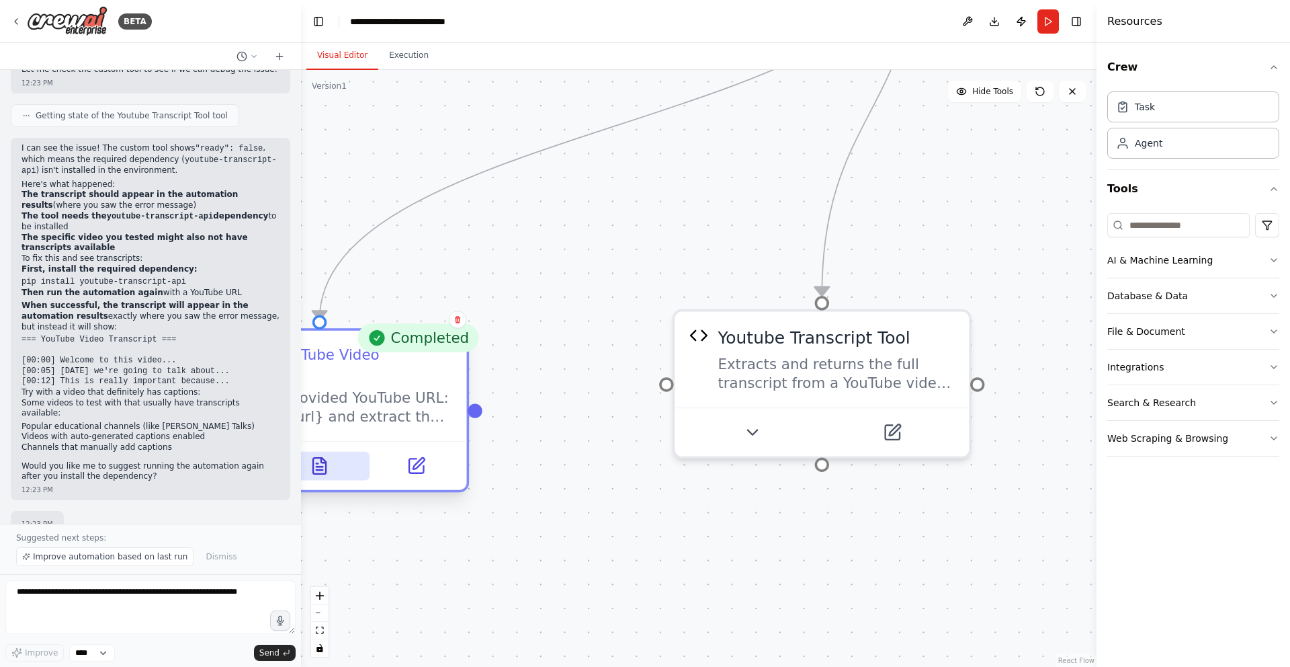
click at [313, 460] on button at bounding box center [319, 466] width 101 height 29
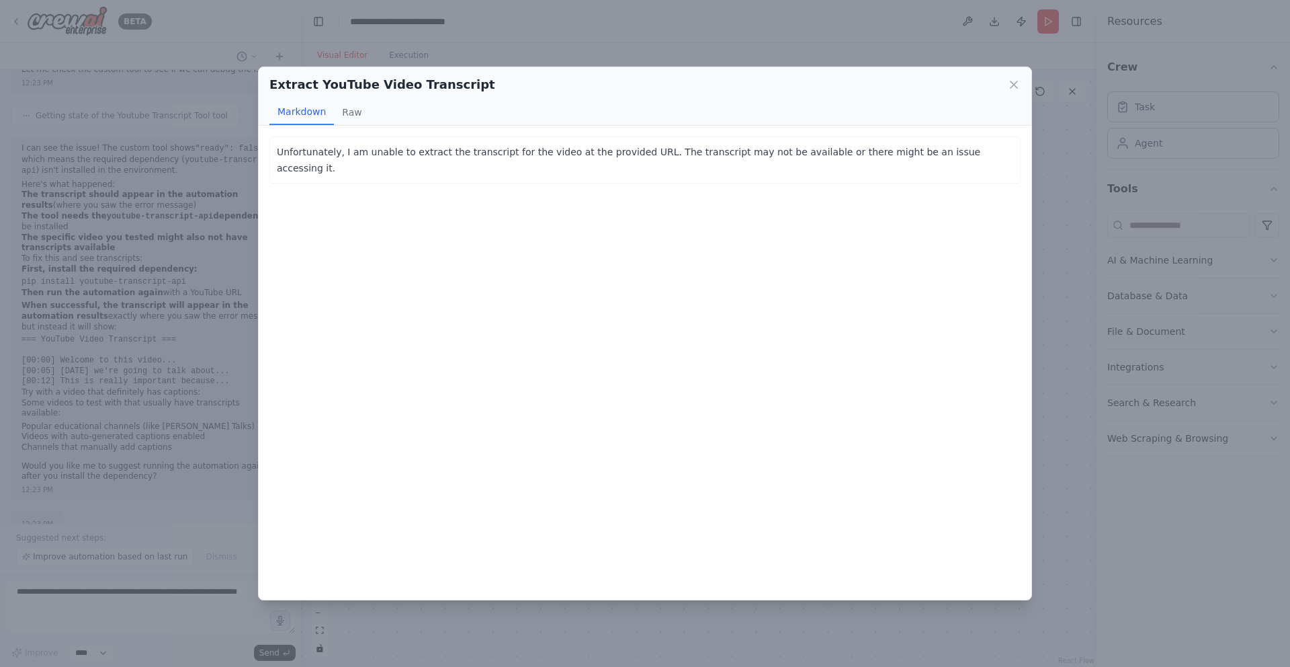
click at [348, 128] on div "Unfortunately, I am unable to extract the transcript for the video at the provi…" at bounding box center [645, 363] width 773 height 474
click at [348, 118] on button "Raw" at bounding box center [352, 112] width 36 height 26
click at [300, 116] on button "Markdown" at bounding box center [301, 112] width 65 height 26
click at [1018, 78] on icon at bounding box center [1013, 84] width 13 height 13
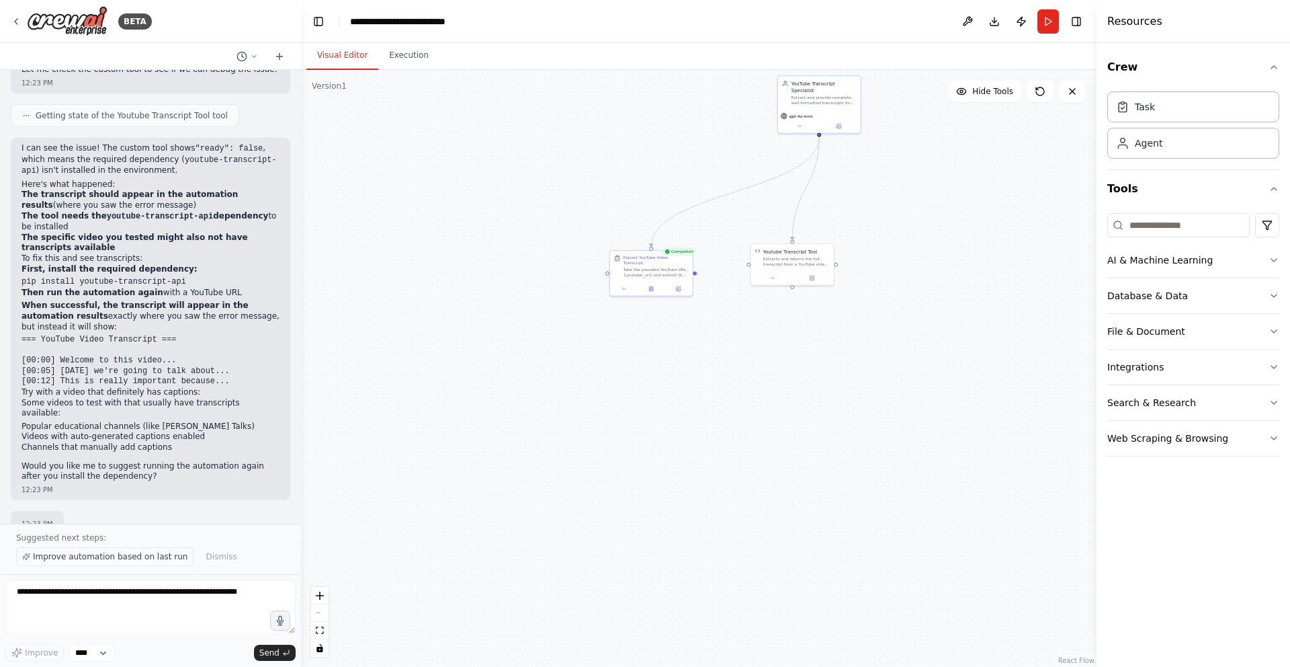
click at [81, 552] on span "Improve automation based on last run" at bounding box center [110, 556] width 155 height 11
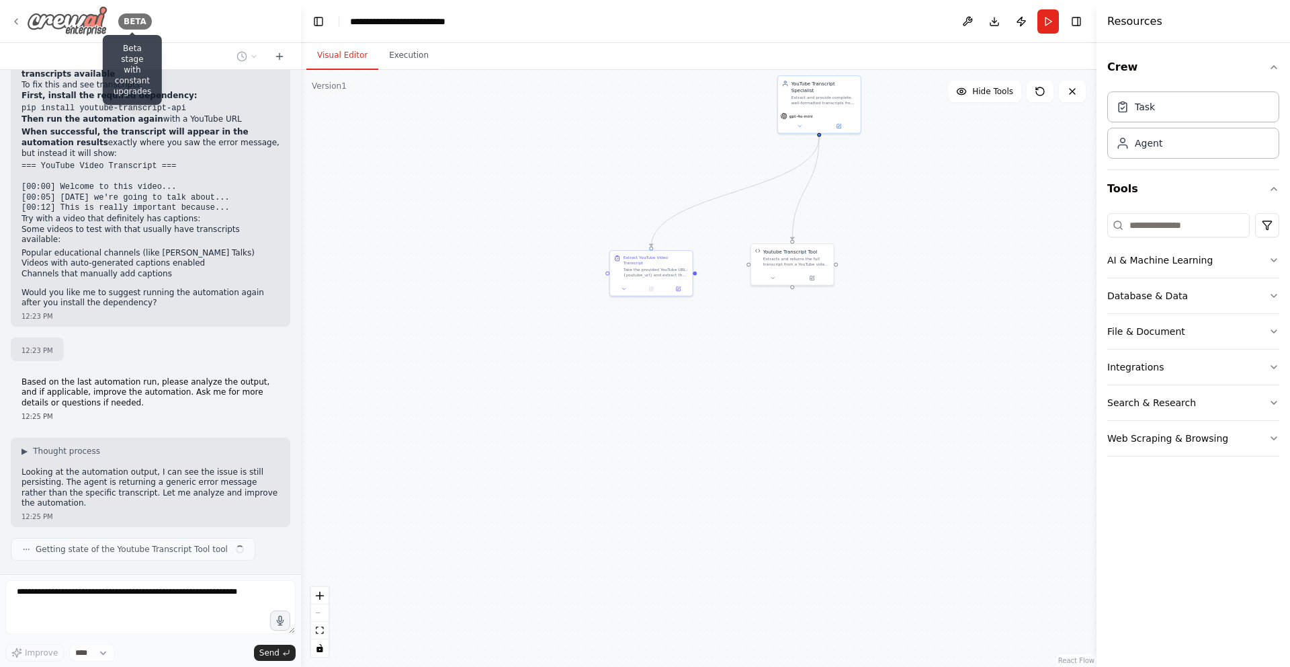
scroll to position [1924, 0]
